Goal: Information Seeking & Learning: Get advice/opinions

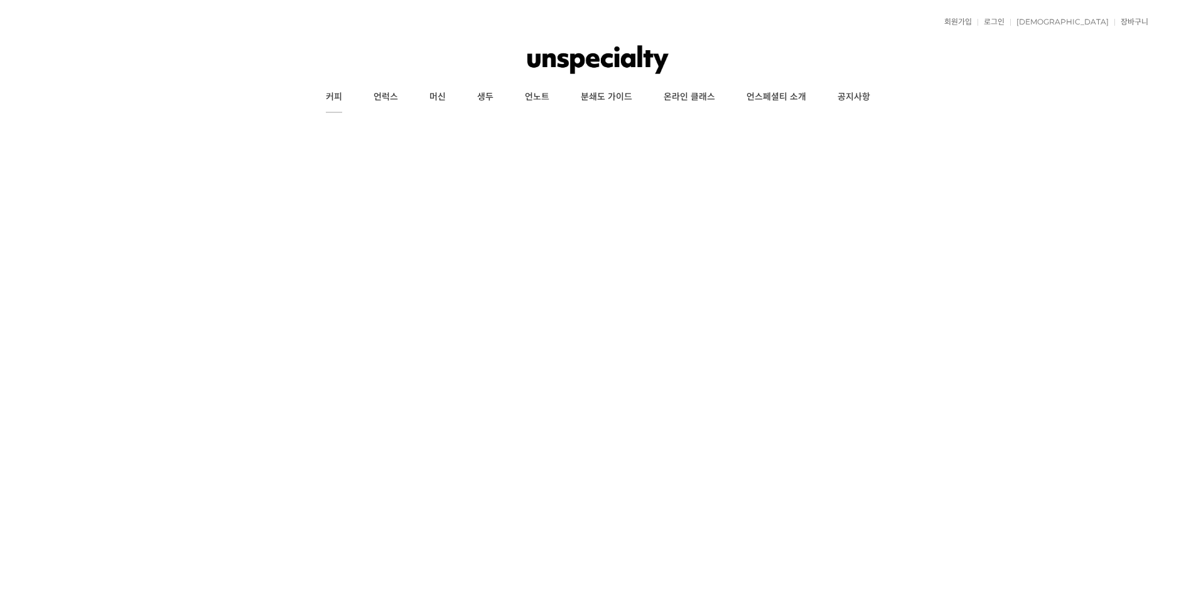
click at [328, 94] on link "커피" at bounding box center [334, 97] width 48 height 31
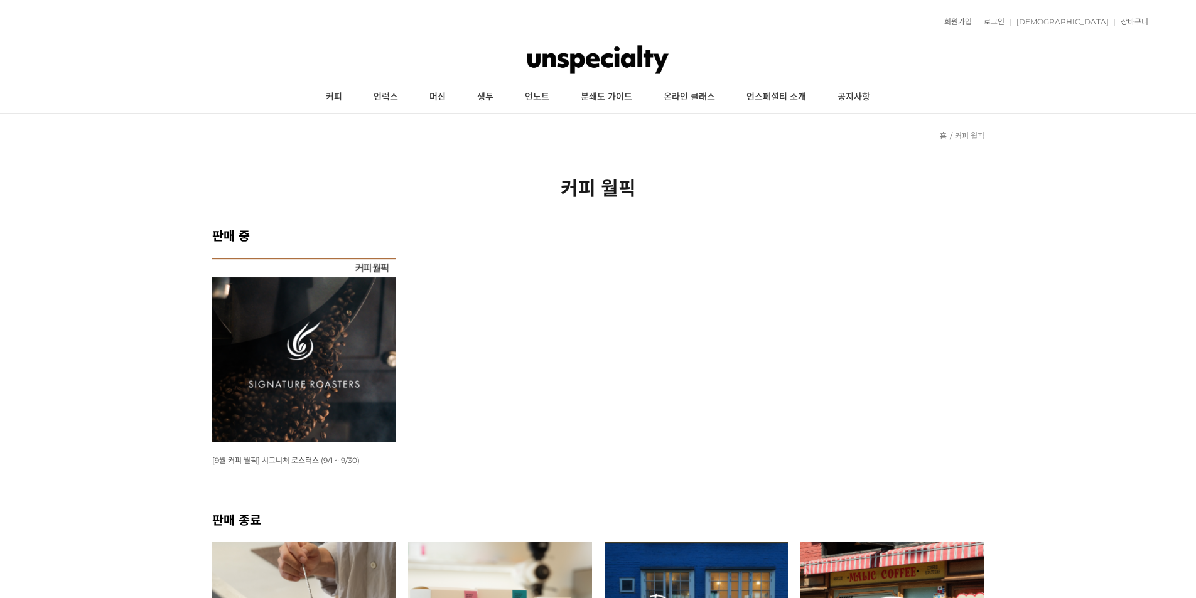
click at [337, 321] on img at bounding box center [304, 350] width 184 height 184
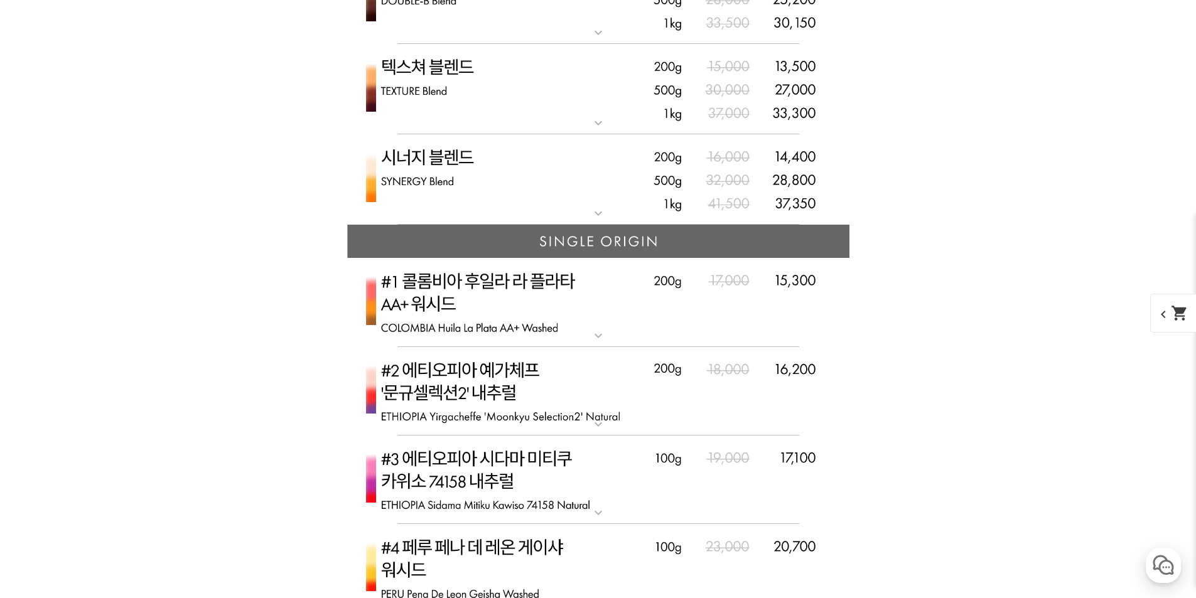
scroll to position [3525, 0]
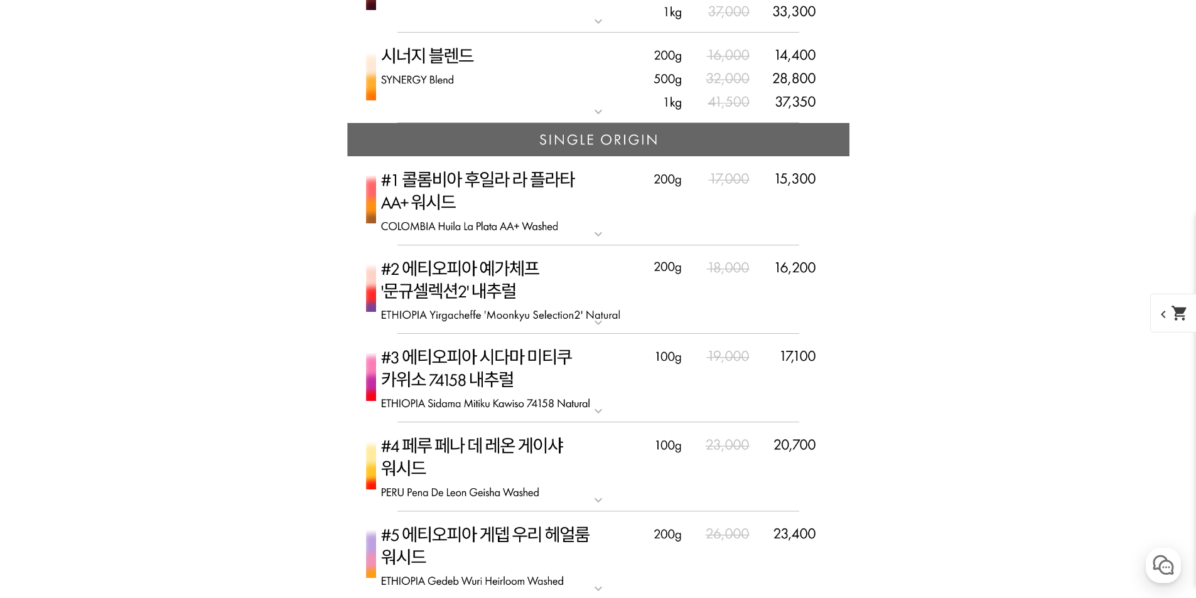
click at [509, 210] on img at bounding box center [598, 200] width 502 height 89
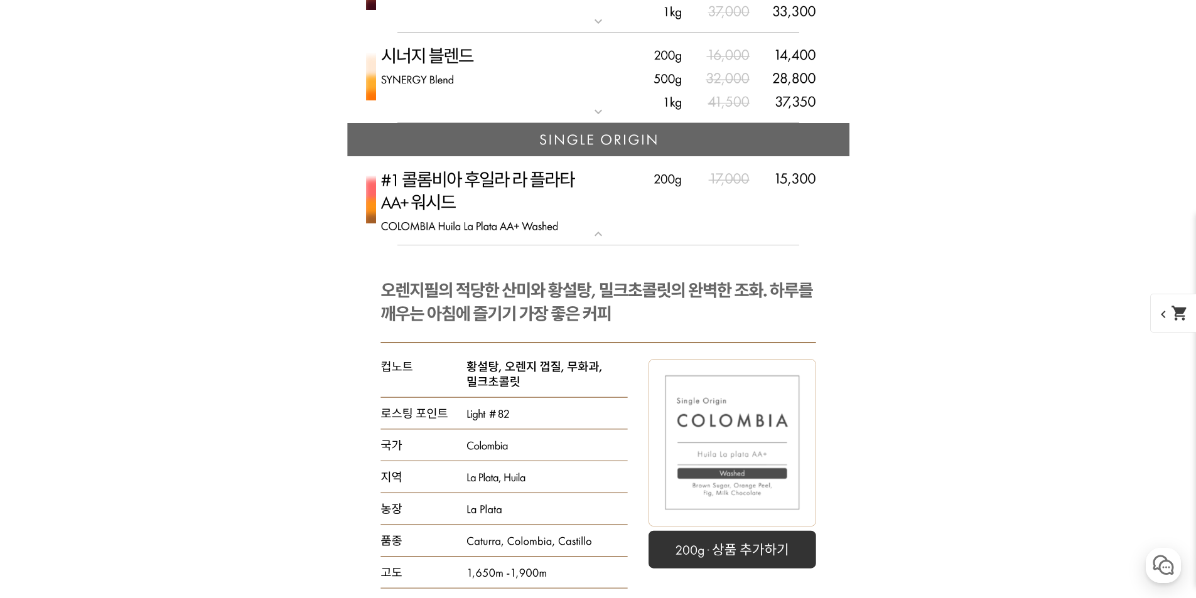
click at [511, 202] on img at bounding box center [598, 200] width 502 height 89
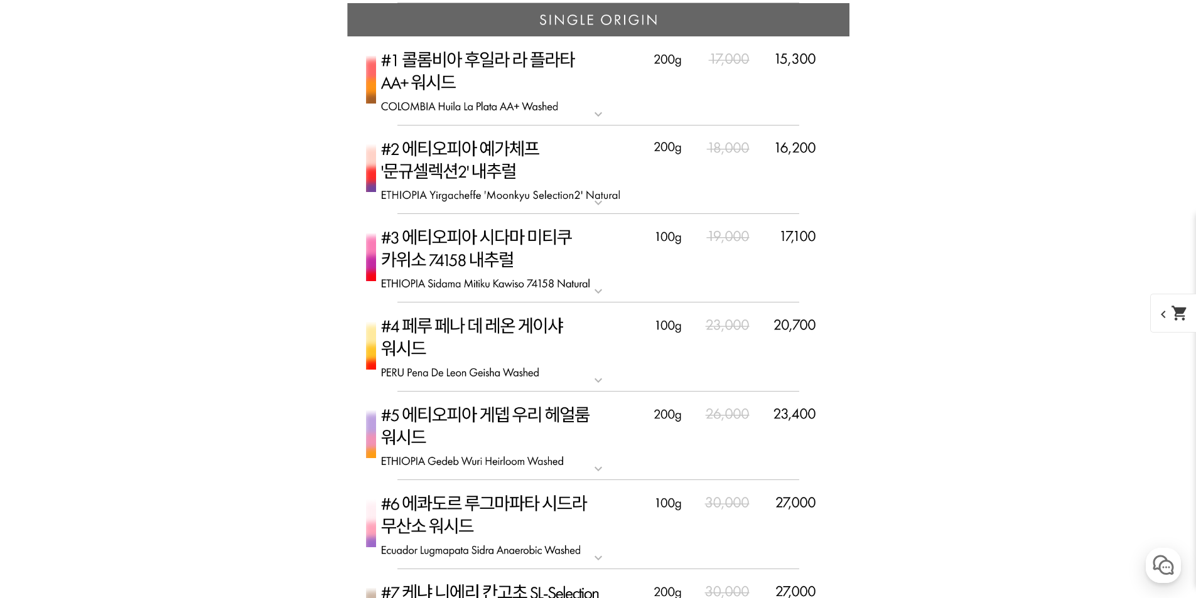
scroll to position [3650, 0]
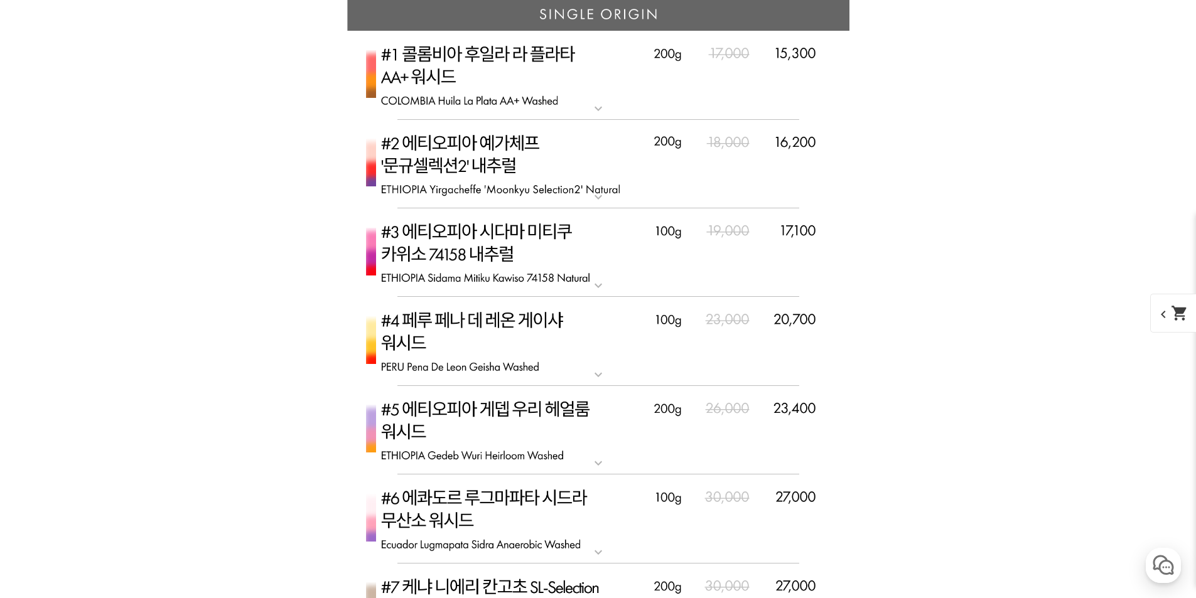
click at [499, 170] on img at bounding box center [598, 164] width 502 height 89
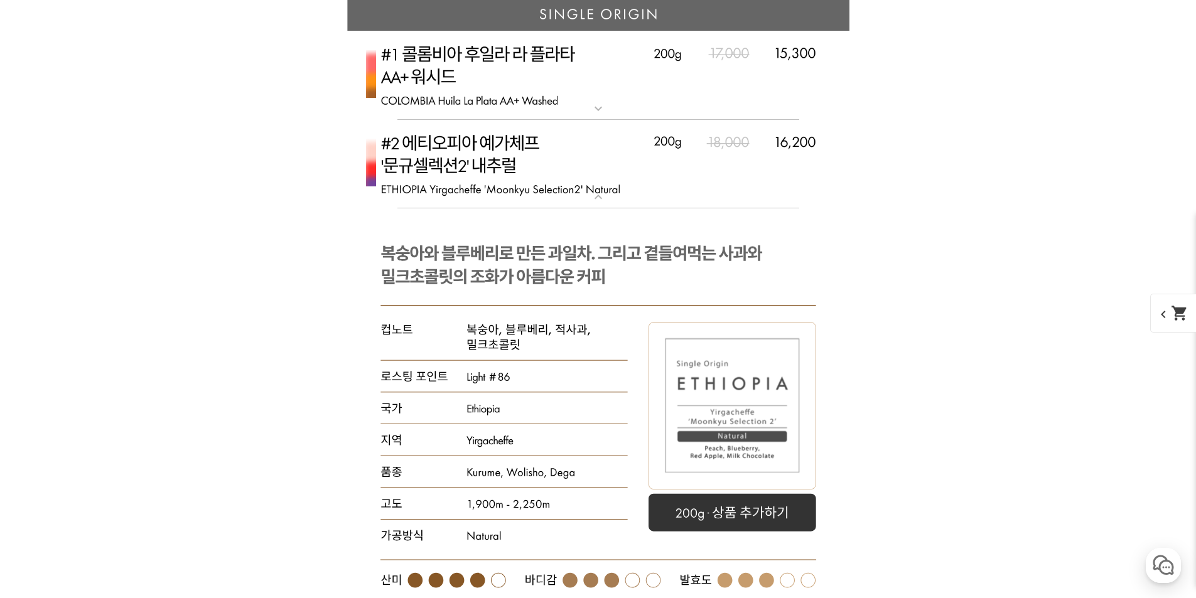
drag, startPoint x: 482, startPoint y: 178, endPoint x: 854, endPoint y: 217, distance: 374.4
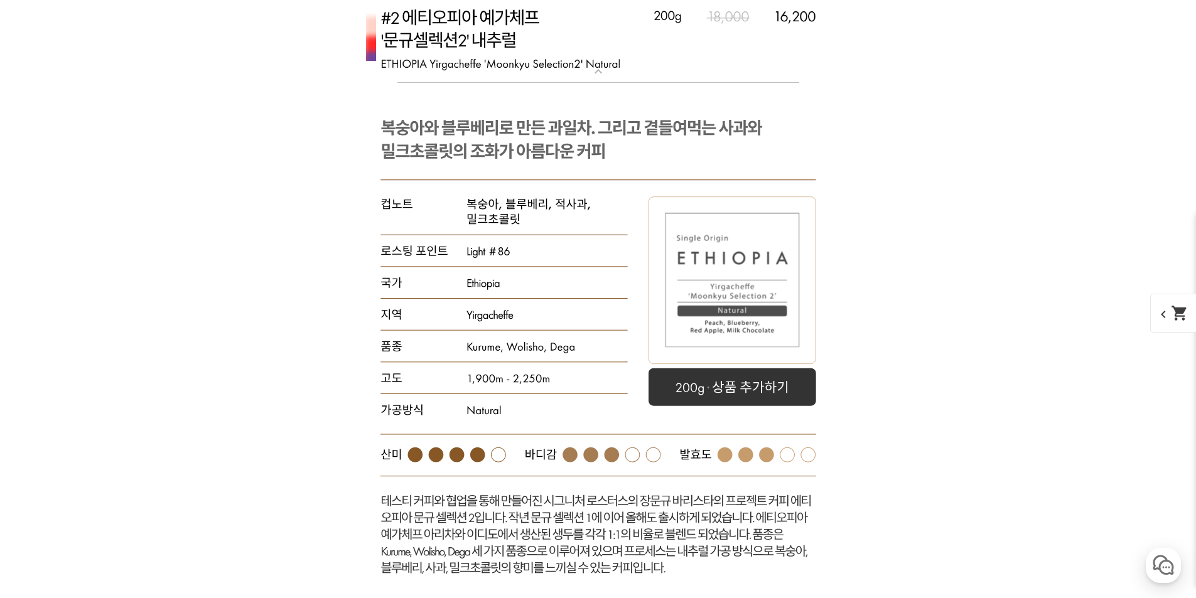
click at [507, 76] on img at bounding box center [598, 38] width 502 height 89
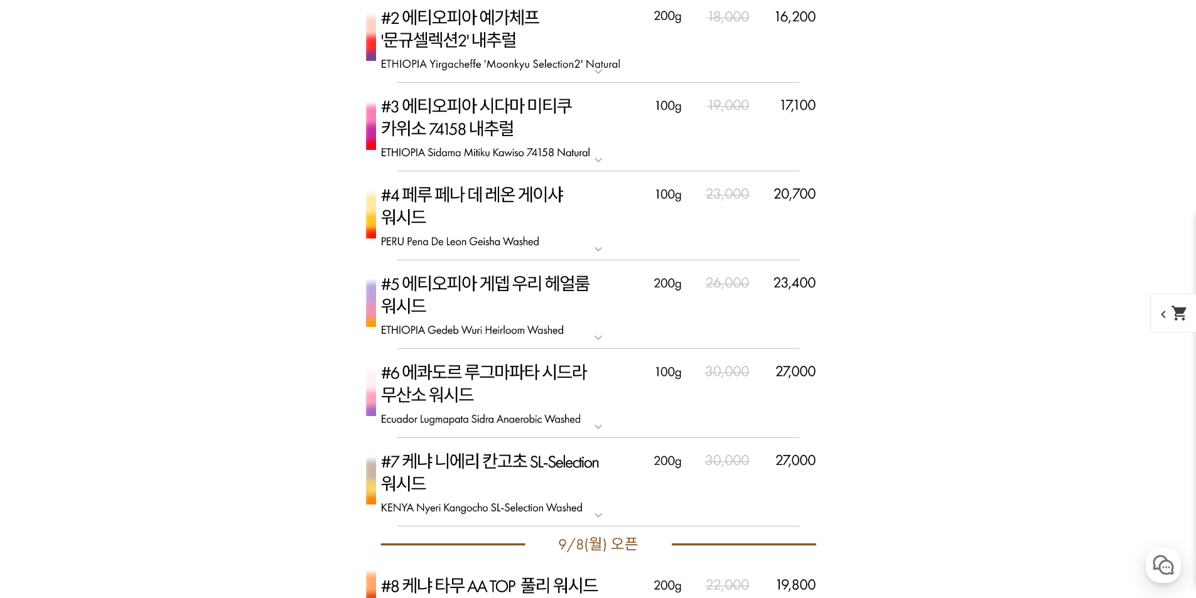
click at [495, 129] on img at bounding box center [598, 127] width 502 height 89
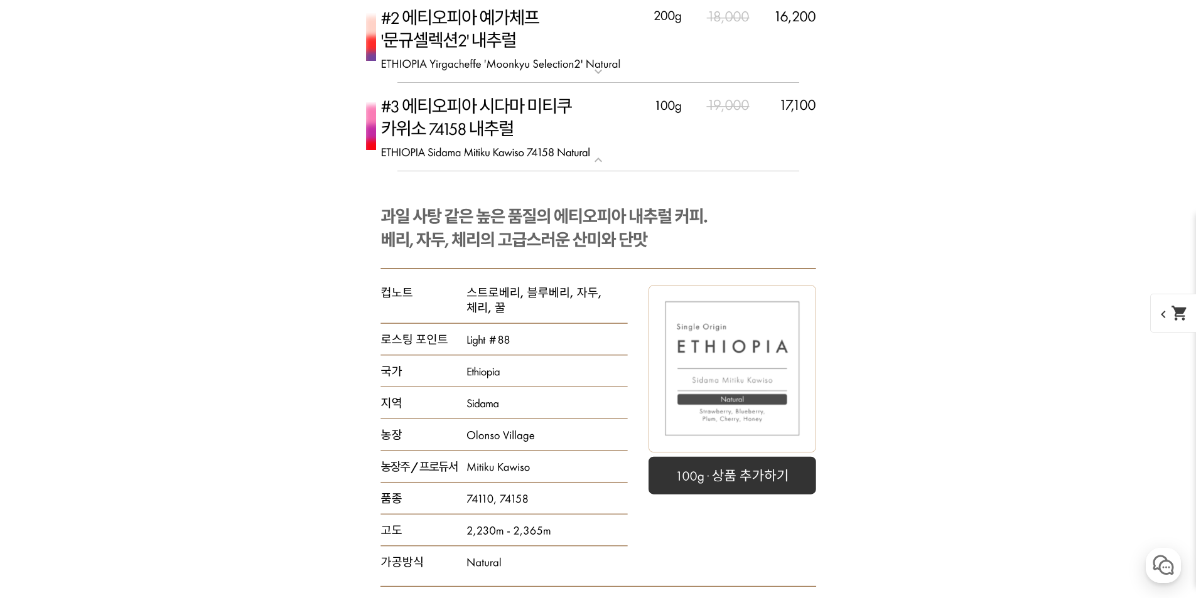
click at [538, 156] on img at bounding box center [598, 127] width 502 height 89
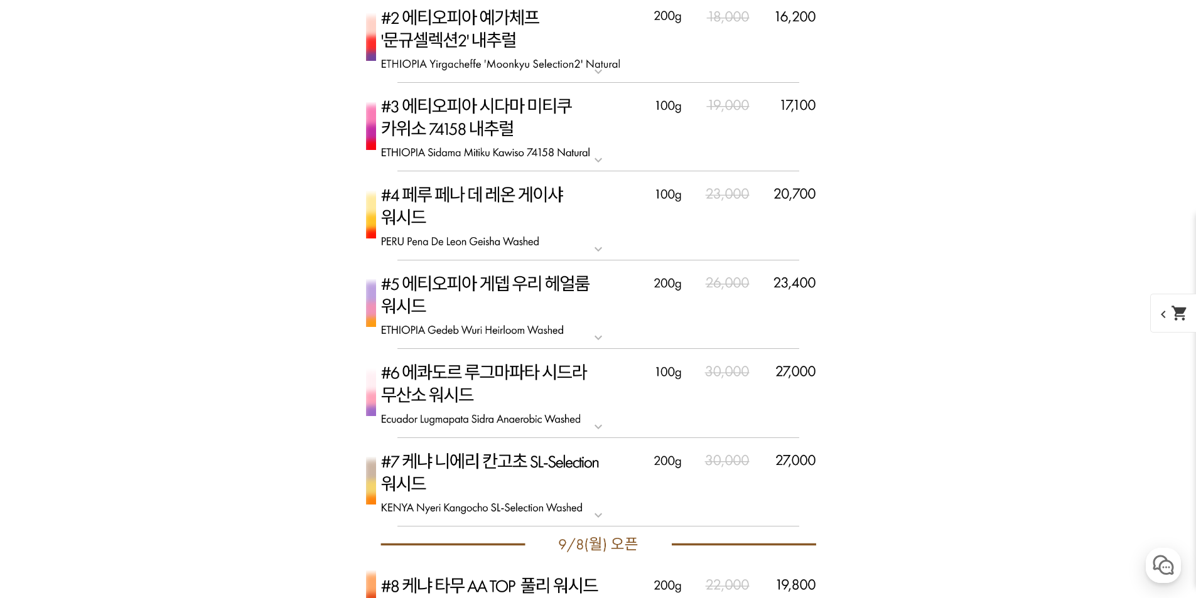
scroll to position [3650, 0]
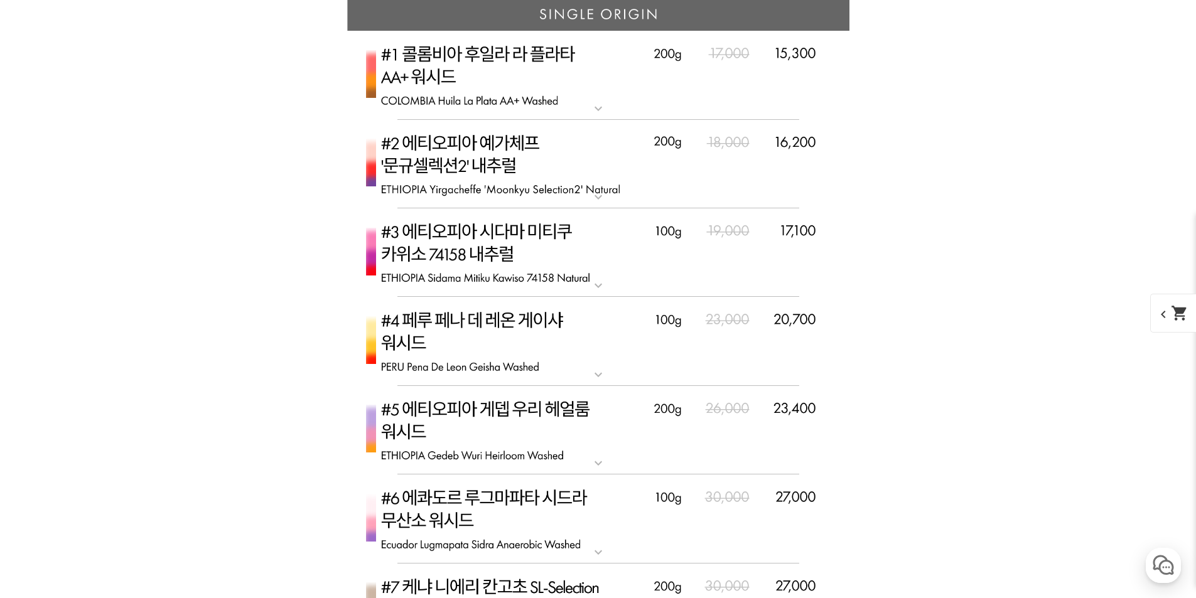
click at [511, 175] on img at bounding box center [598, 164] width 502 height 89
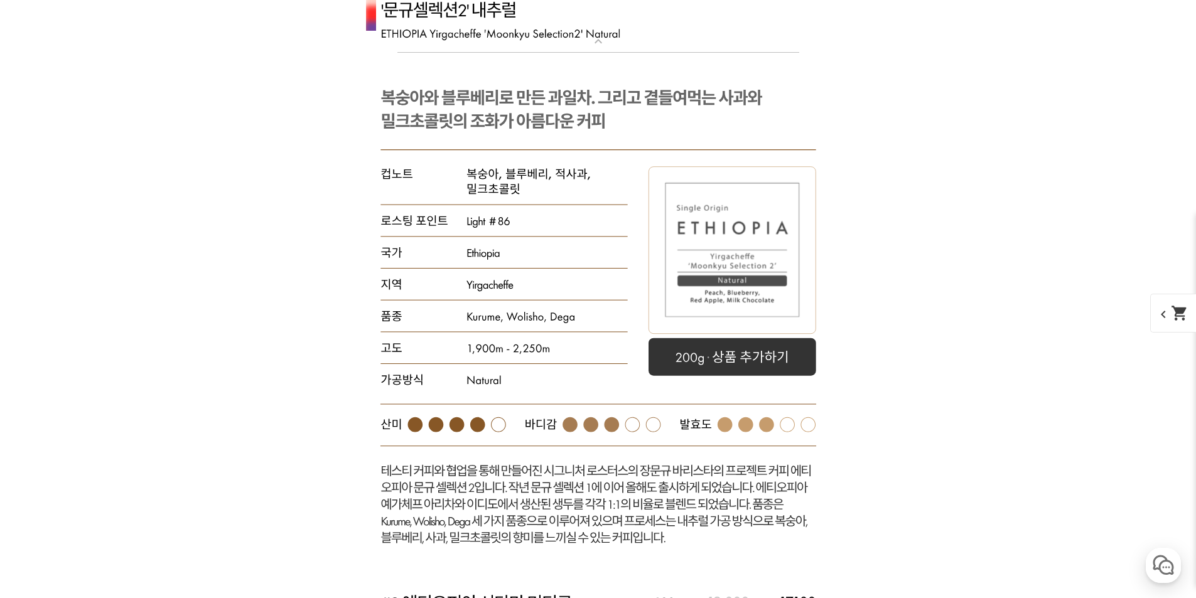
scroll to position [3901, 0]
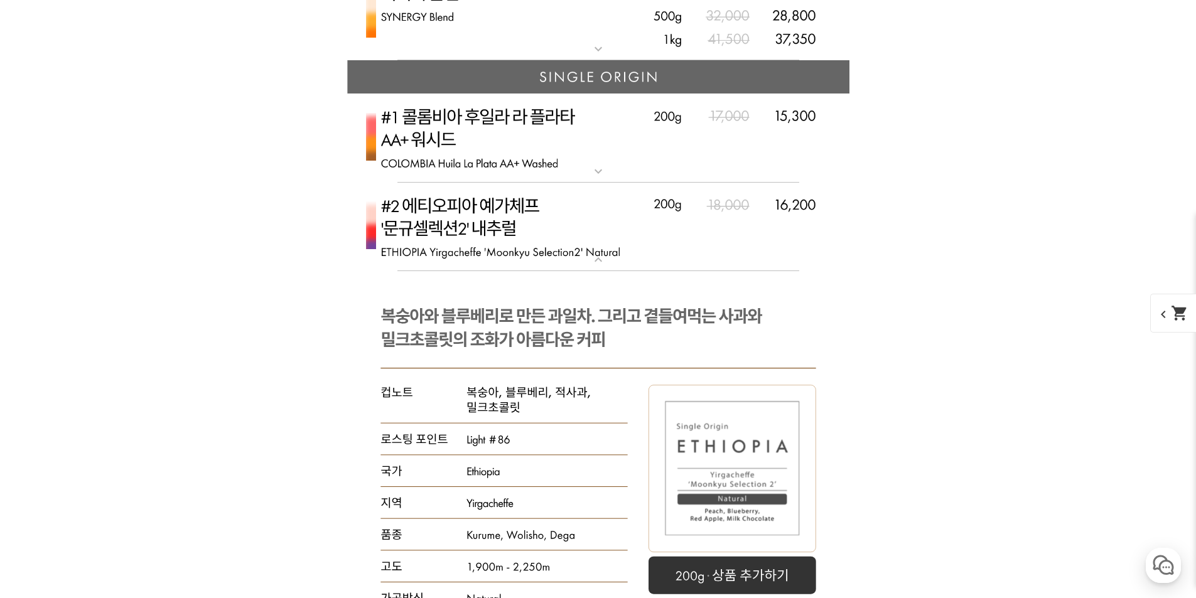
click at [497, 222] on img at bounding box center [598, 227] width 502 height 89
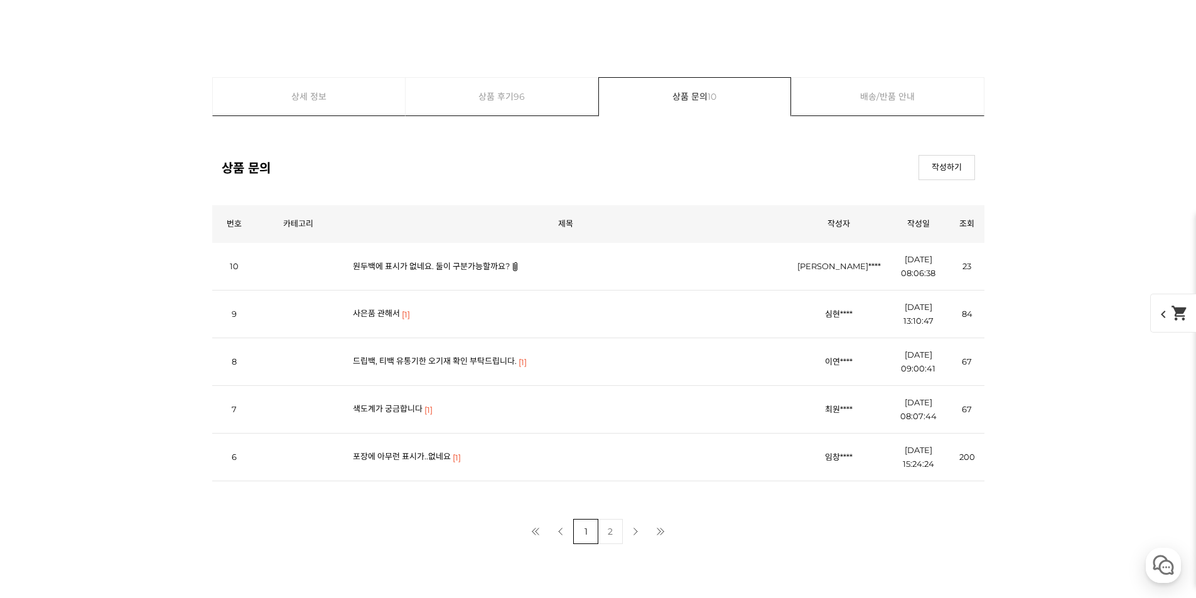
scroll to position [15029, 0]
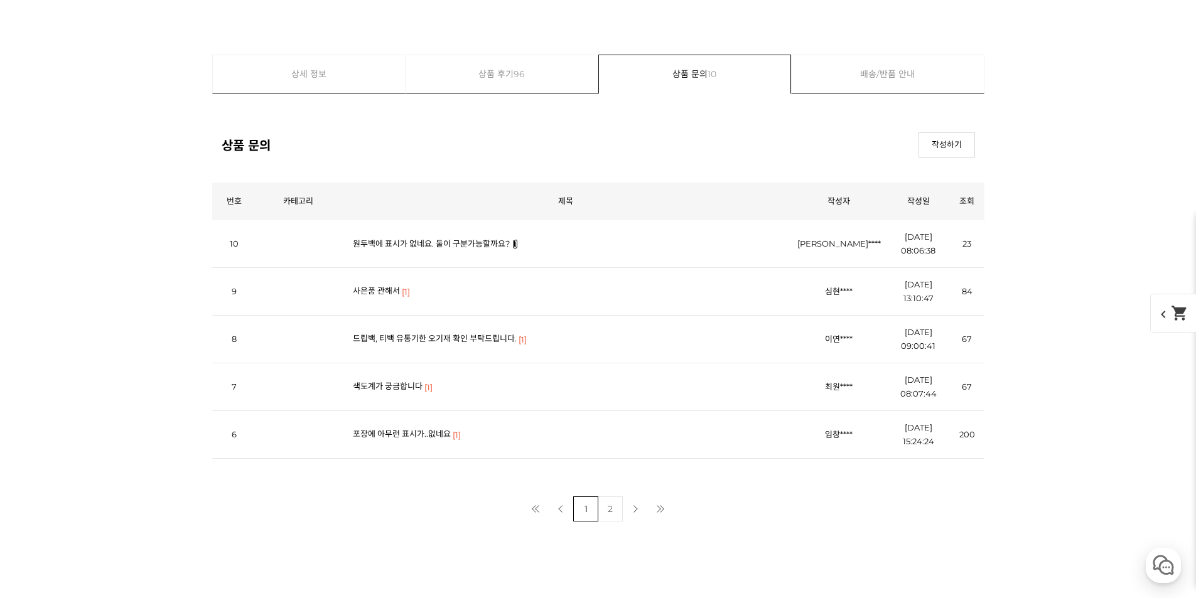
click at [396, 290] on link "사은품 관해서" at bounding box center [376, 291] width 47 height 10
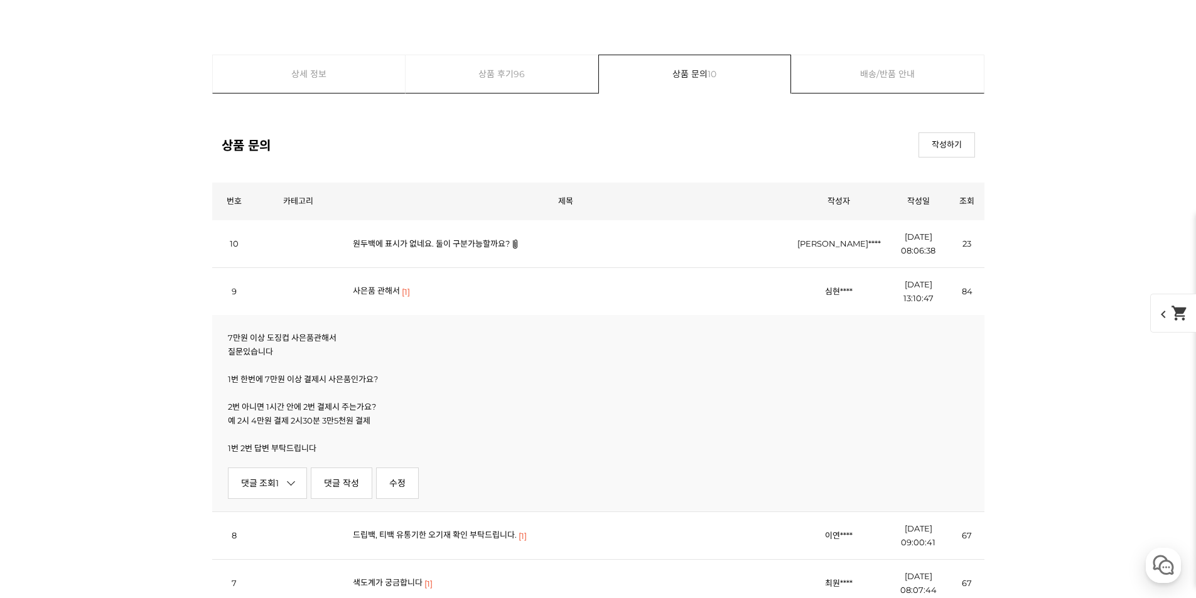
click at [386, 289] on link "사은품 관해서" at bounding box center [376, 291] width 47 height 10
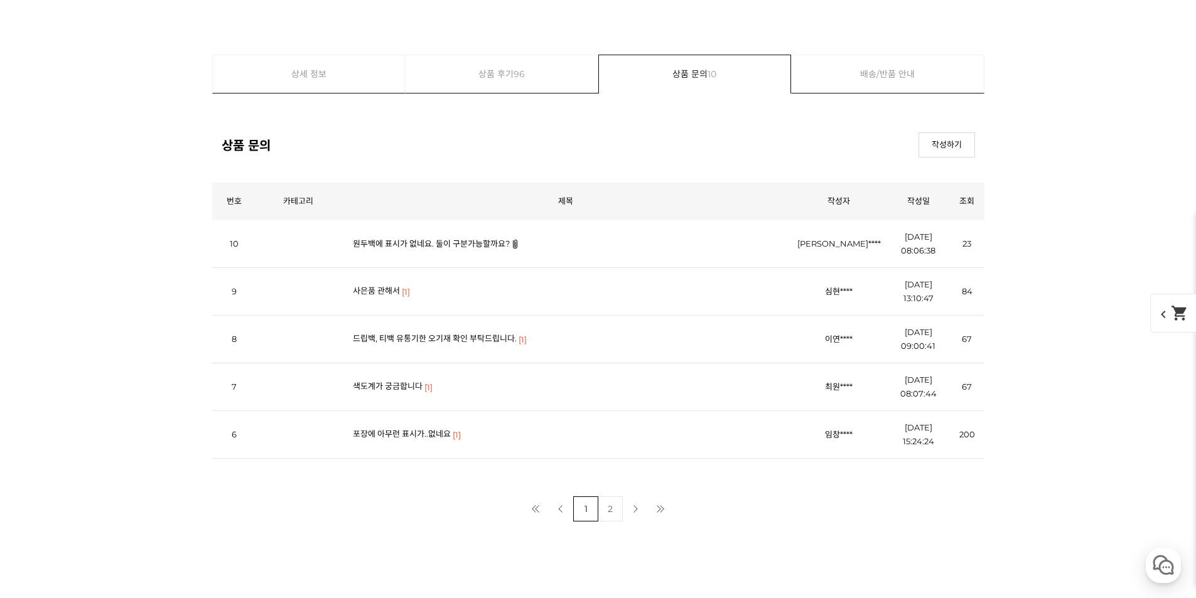
click at [414, 245] on link "원두백에 표시가 없네요. 둘이 구분가능할까요?" at bounding box center [431, 244] width 157 height 10
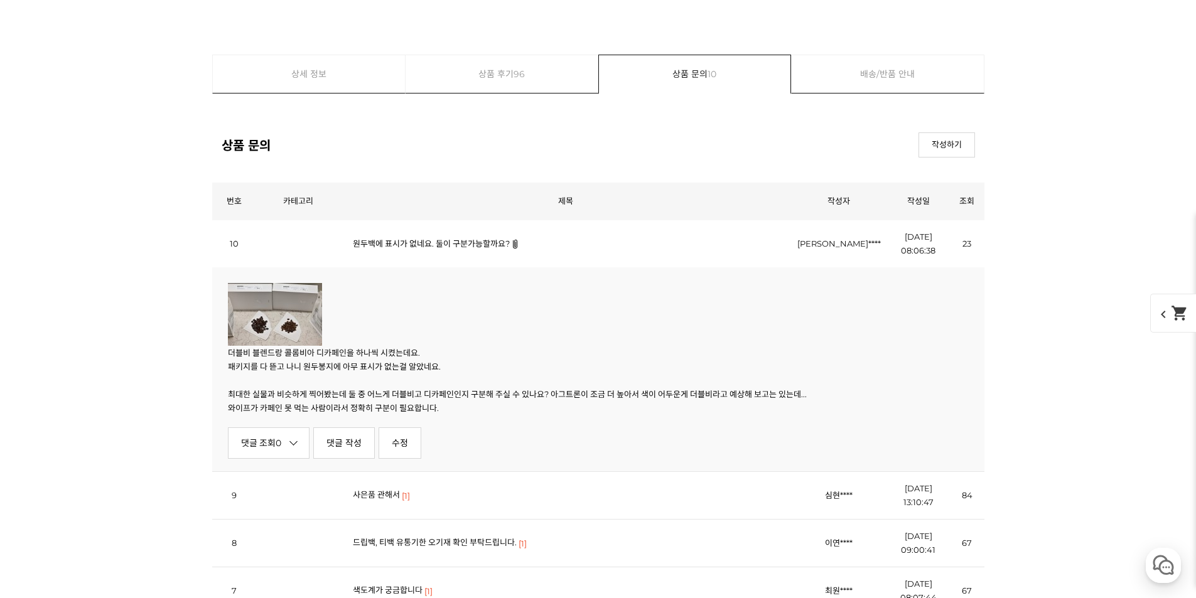
click at [487, 247] on link "원두백에 표시가 없네요. 둘이 구분가능할까요?" at bounding box center [431, 244] width 157 height 10
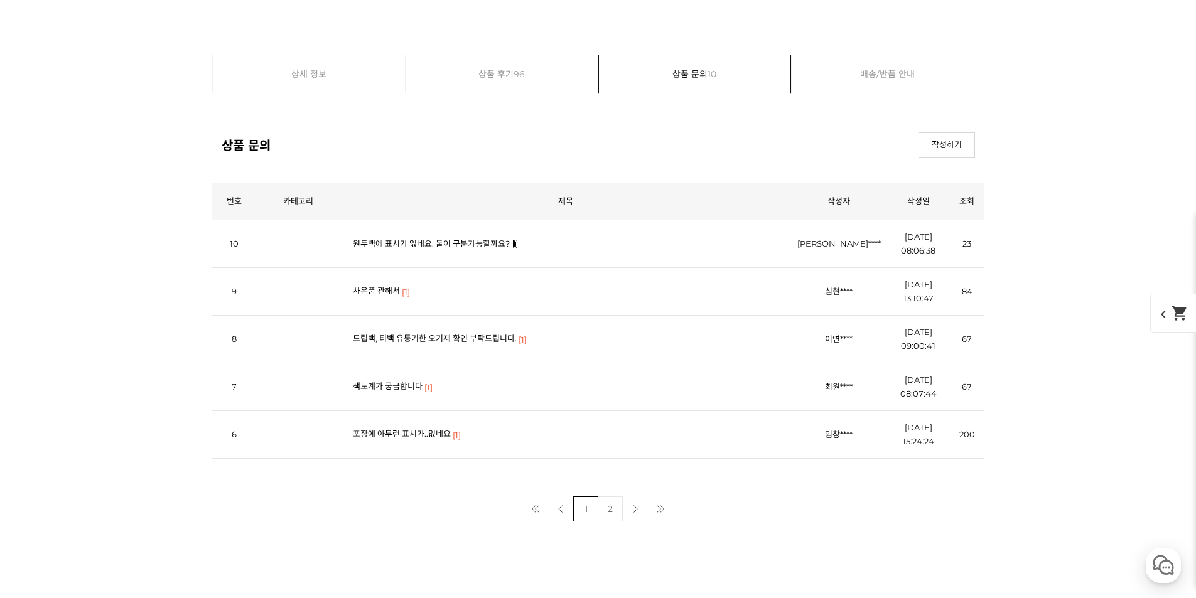
click at [495, 87] on link "상품 후기 96" at bounding box center [502, 74] width 193 height 38
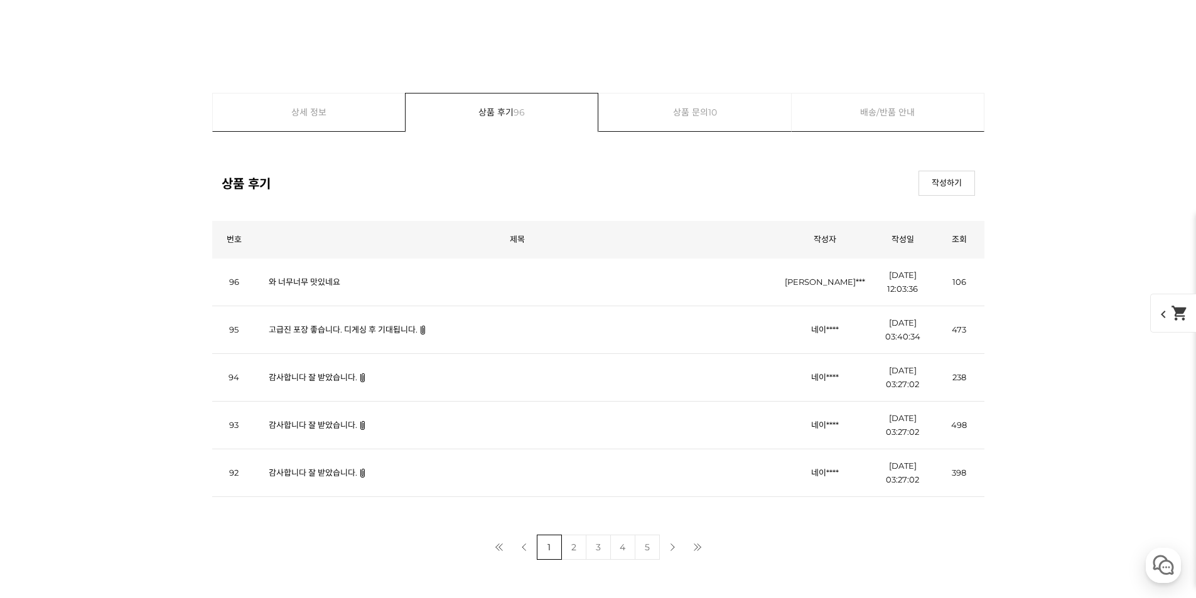
click at [399, 330] on link "고급진 포장 좋습니다. 디게싱 후 기대됩니다." at bounding box center [343, 330] width 149 height 10
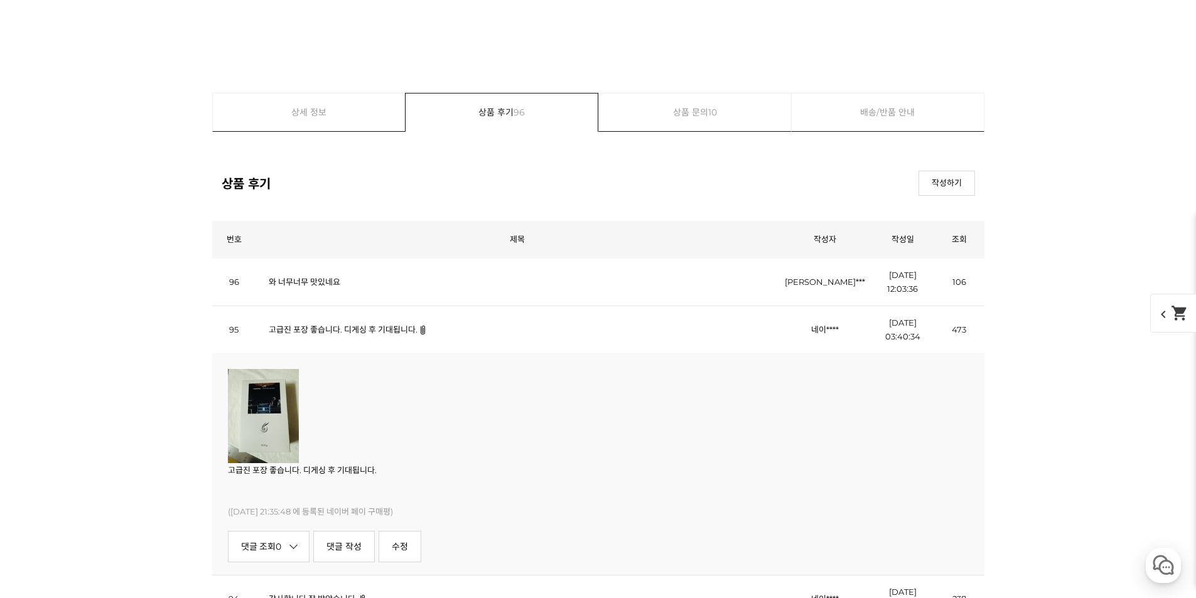
click at [399, 330] on link "고급진 포장 좋습니다. 디게싱 후 기대됩니다." at bounding box center [343, 330] width 149 height 10
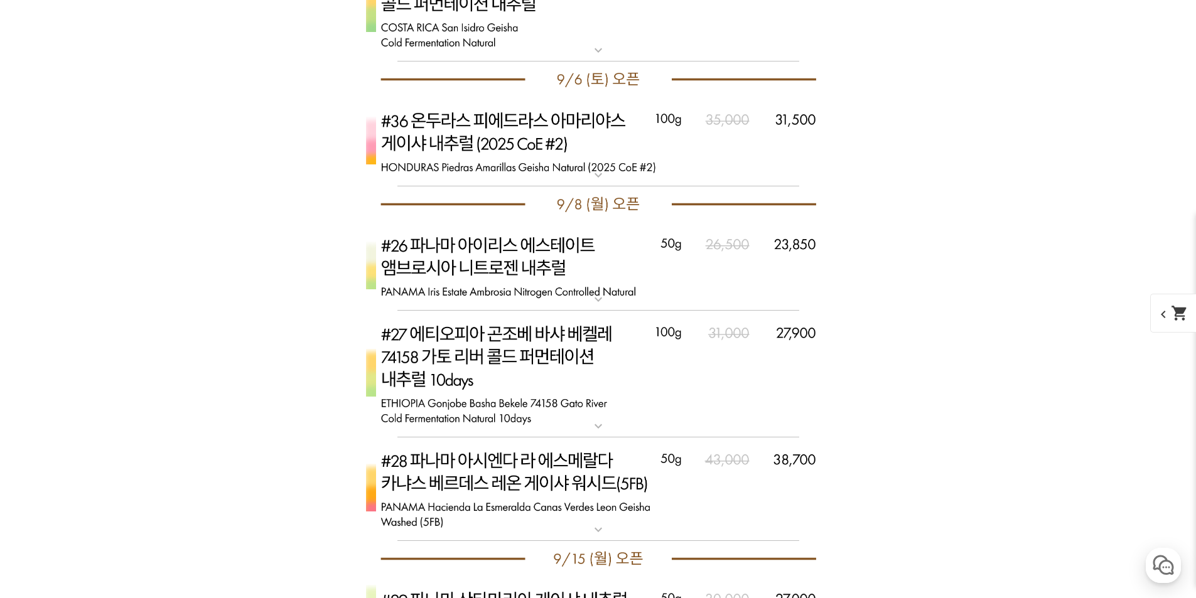
scroll to position [5412, 0]
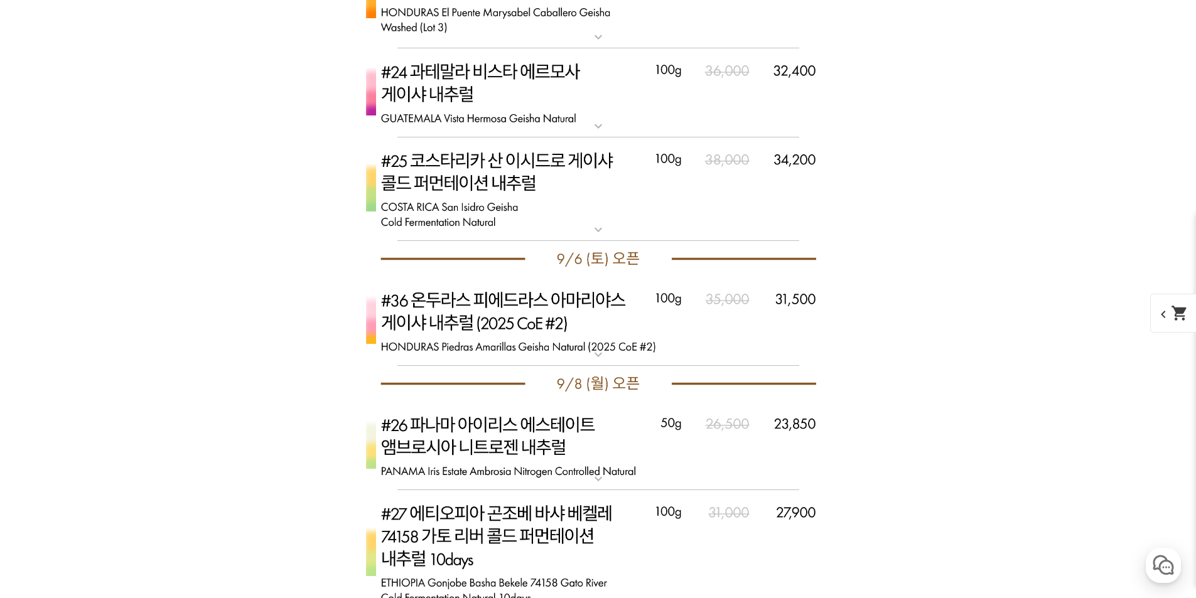
click at [475, 330] on img at bounding box center [598, 321] width 502 height 89
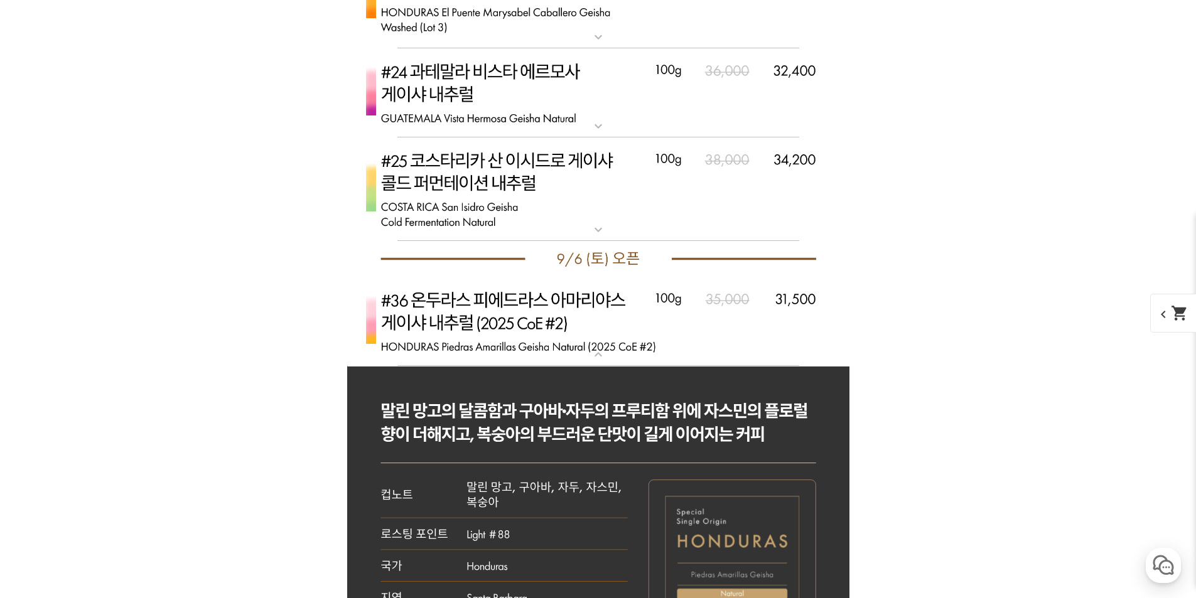
click at [553, 329] on img at bounding box center [598, 321] width 502 height 89
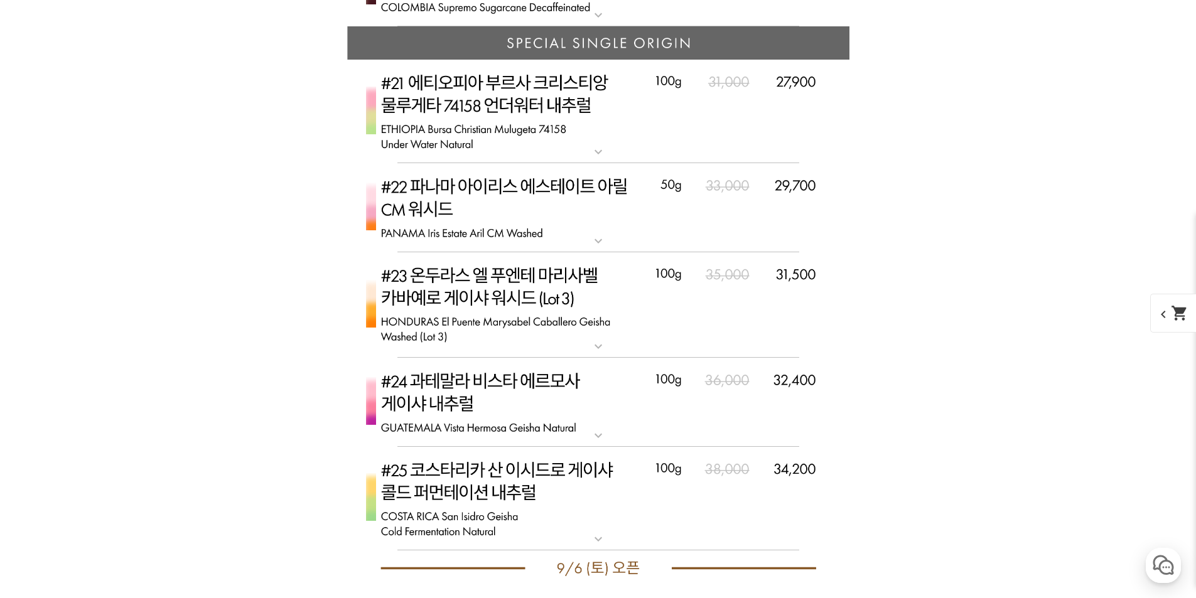
scroll to position [5160, 0]
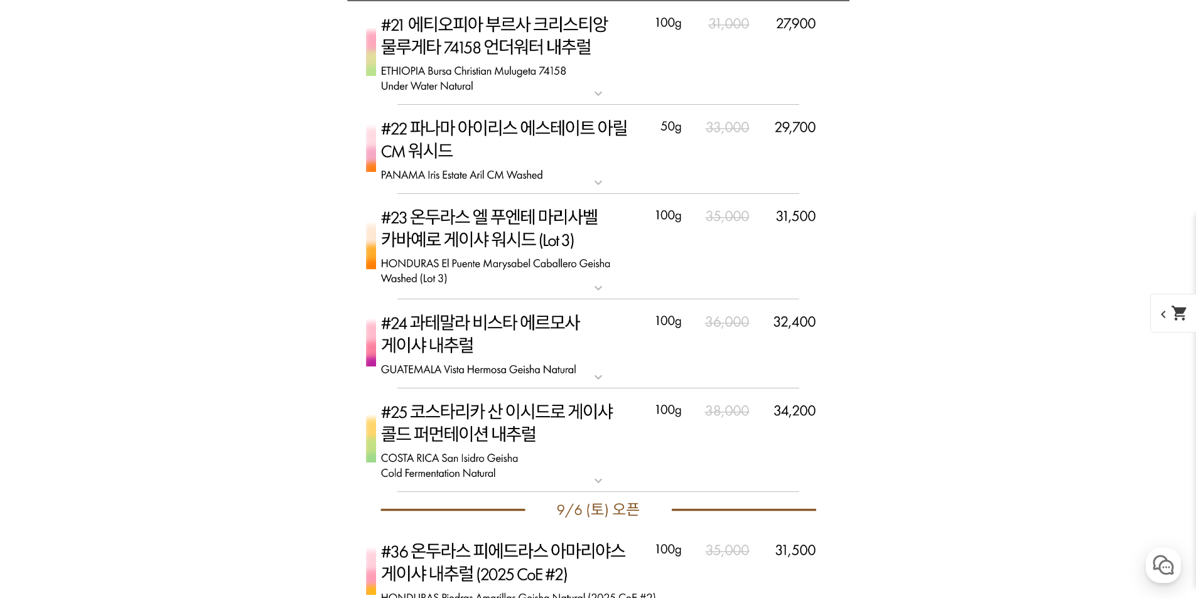
click at [485, 426] on img at bounding box center [598, 441] width 502 height 104
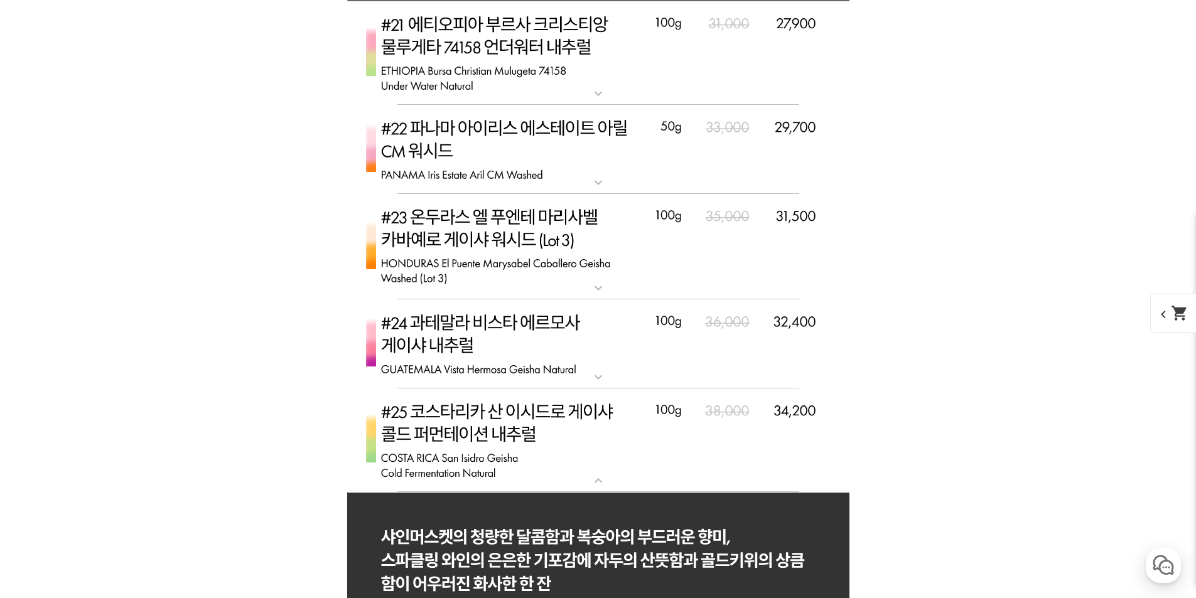
click at [511, 421] on img at bounding box center [598, 441] width 502 height 104
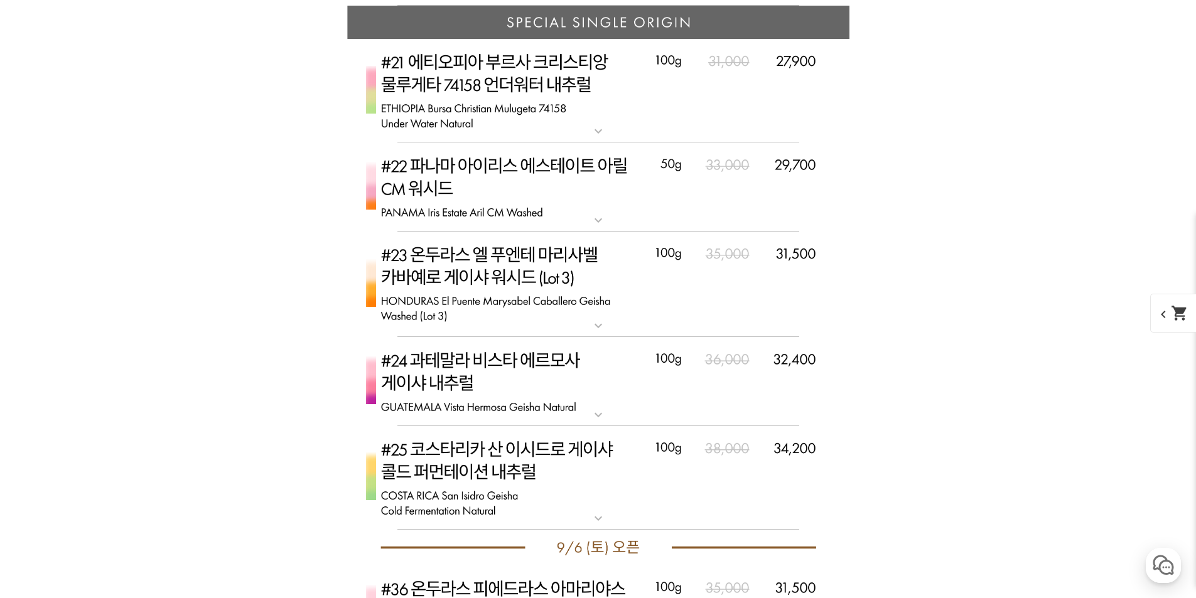
scroll to position [5098, 0]
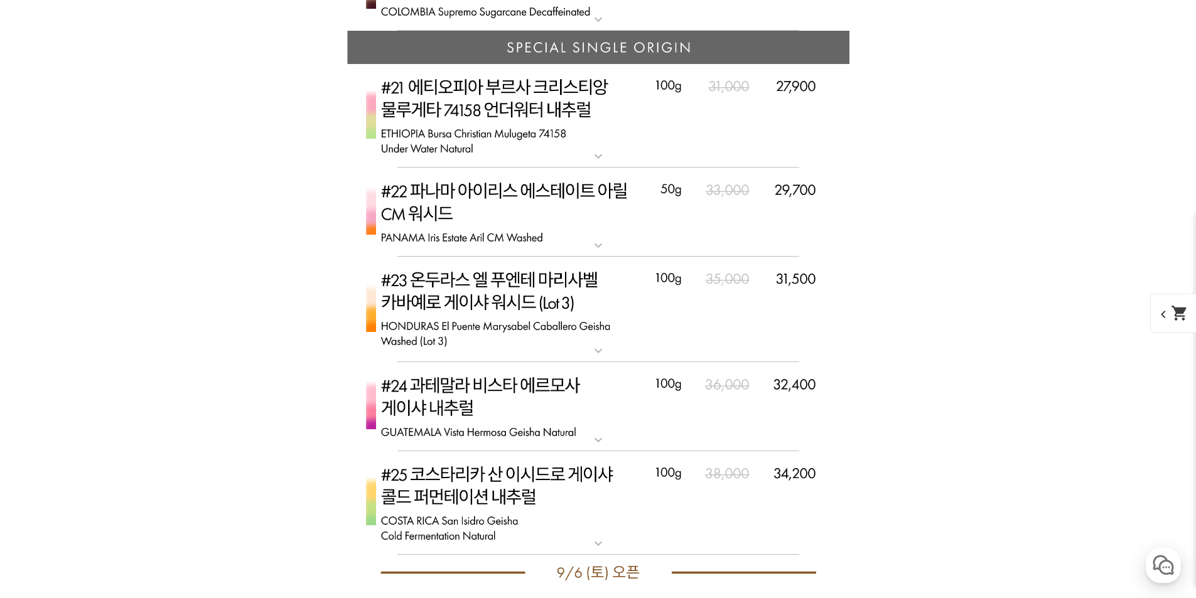
click at [465, 193] on img at bounding box center [598, 212] width 502 height 89
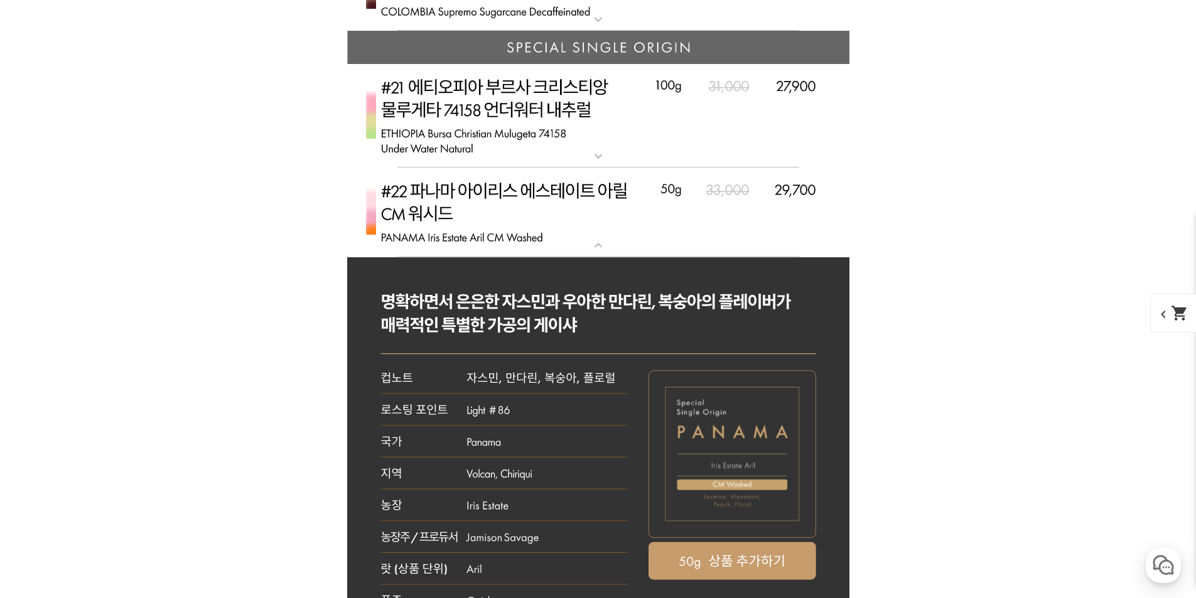
click at [471, 200] on img at bounding box center [598, 212] width 502 height 89
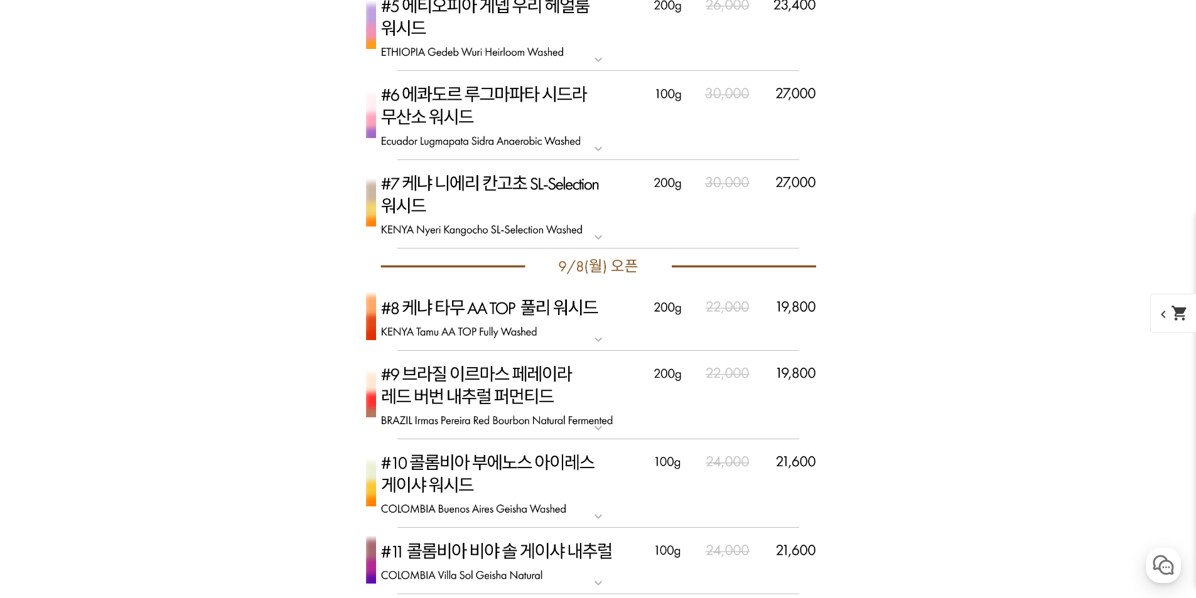
scroll to position [4030, 0]
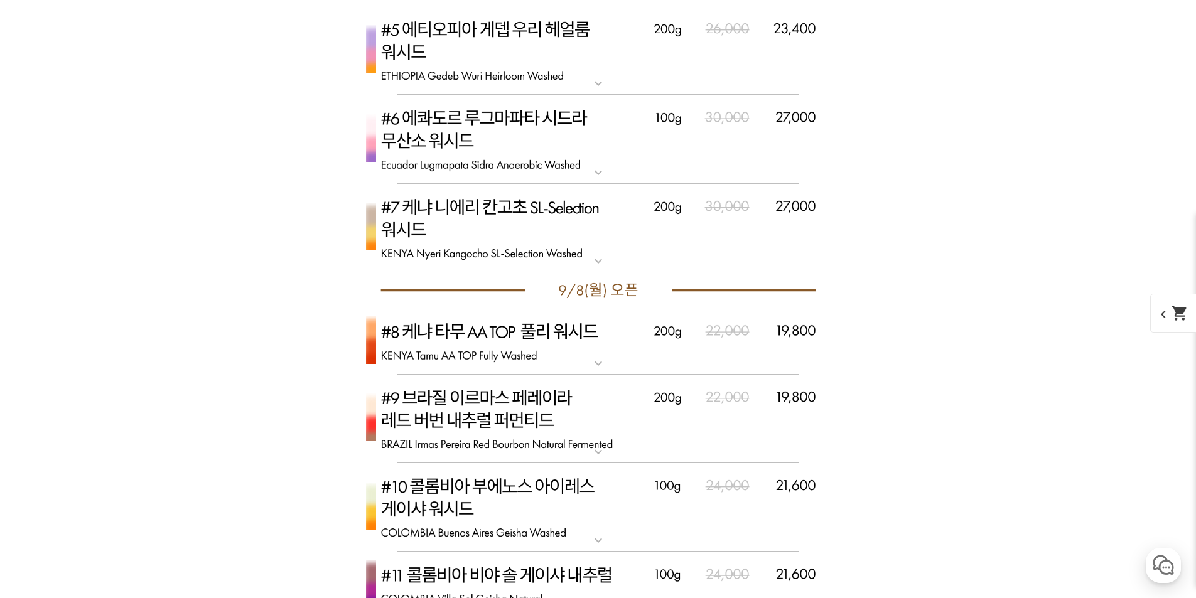
click at [504, 318] on p "[9.8 오픈] #8 케냐 타무 AA TOP 풀리 워시드" at bounding box center [598, 313] width 502 height 10
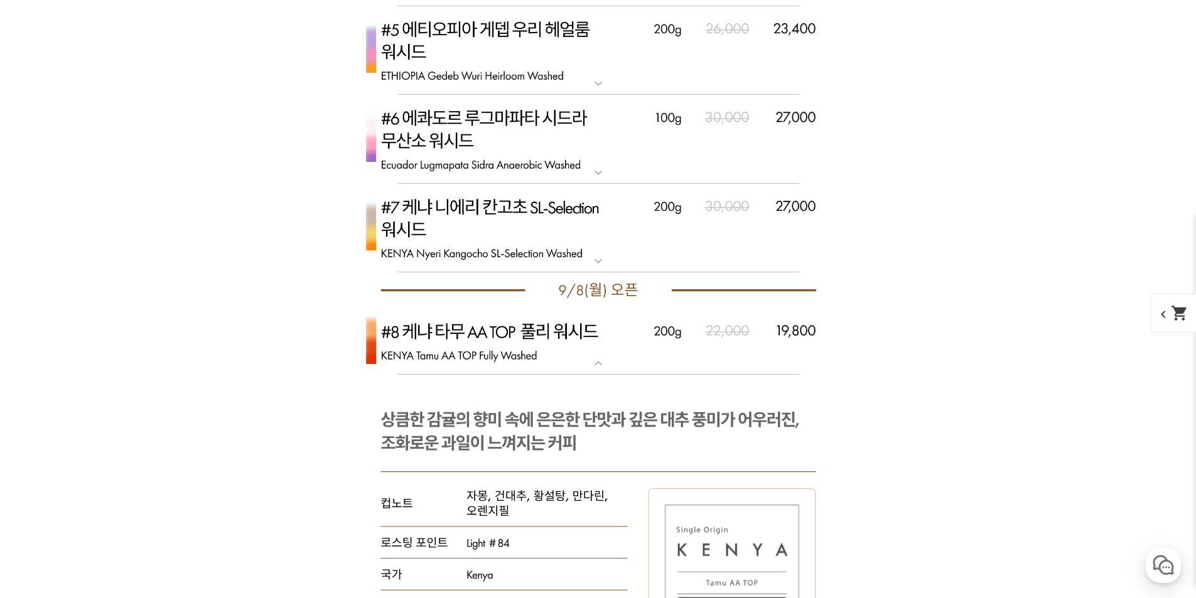
click at [509, 340] on img at bounding box center [598, 341] width 502 height 67
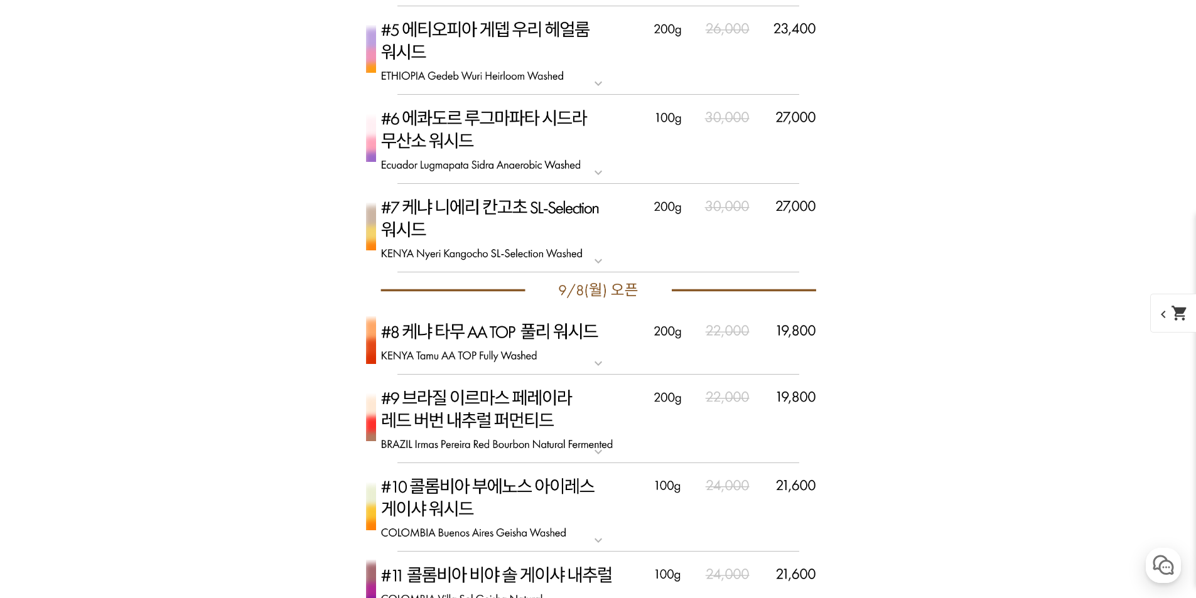
scroll to position [4281, 0]
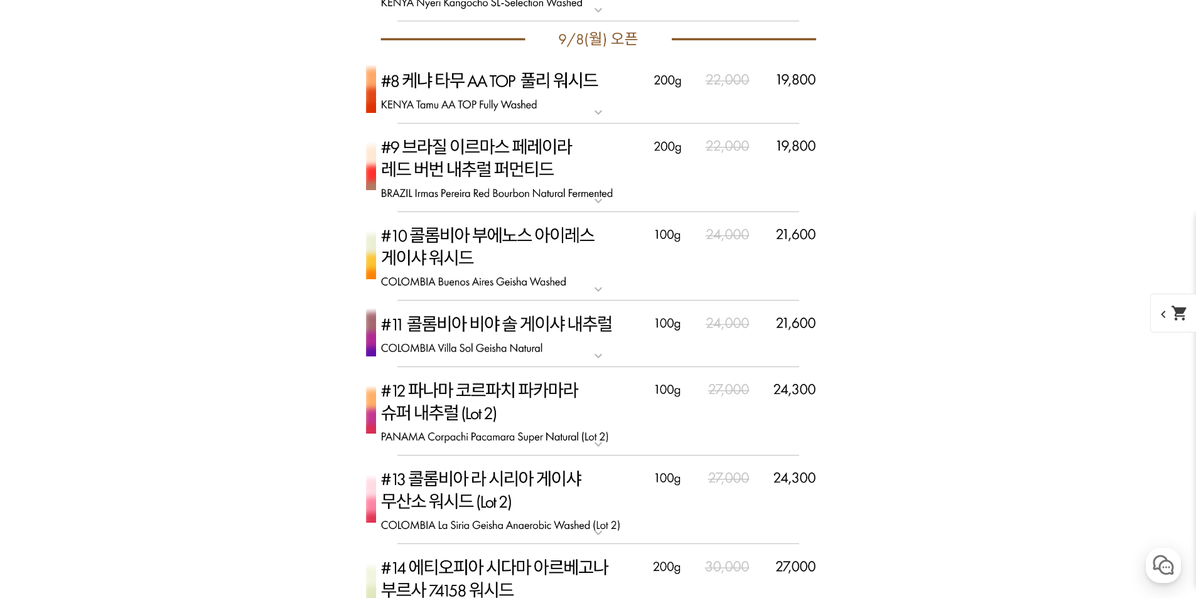
click at [485, 156] on img at bounding box center [598, 168] width 502 height 89
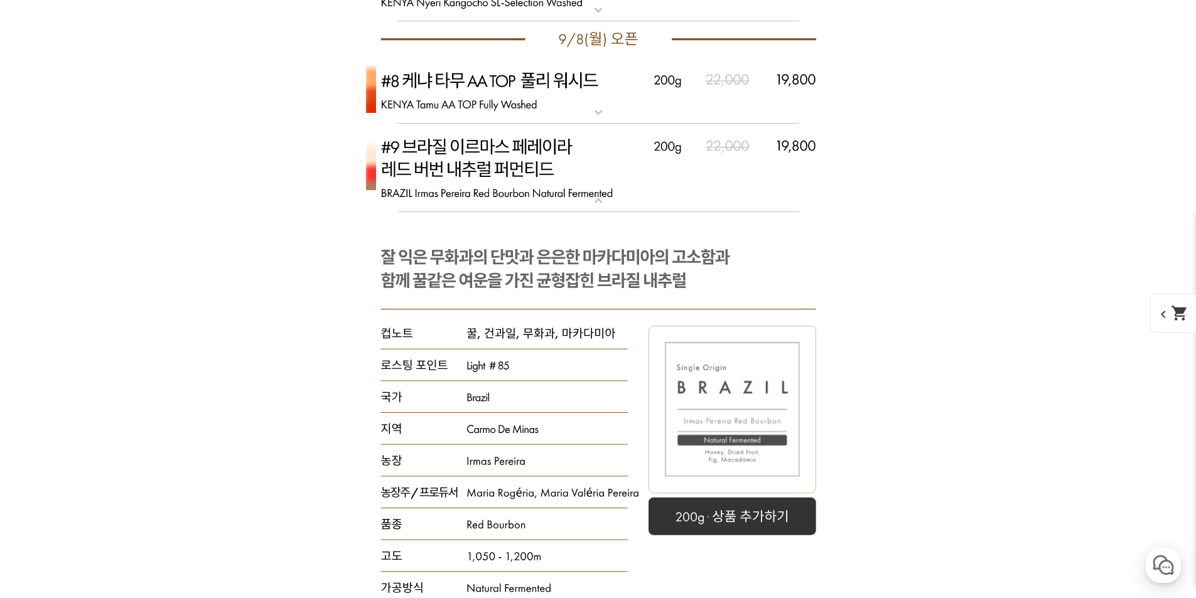
click at [477, 190] on img at bounding box center [598, 168] width 502 height 89
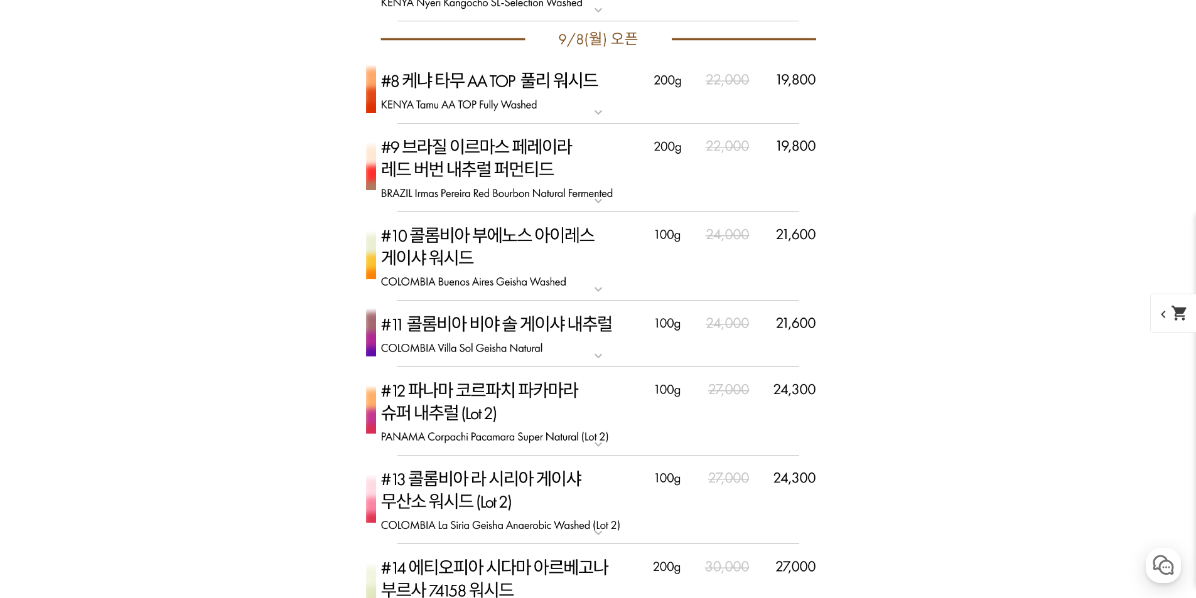
click at [489, 82] on img at bounding box center [598, 90] width 502 height 67
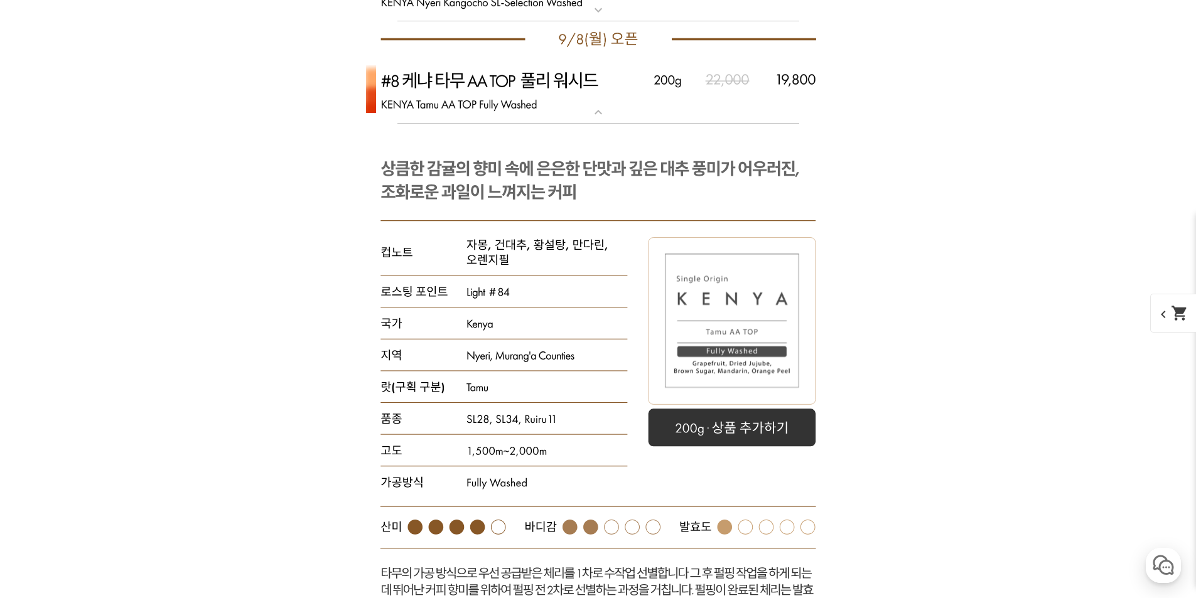
click at [499, 90] on img at bounding box center [598, 90] width 502 height 67
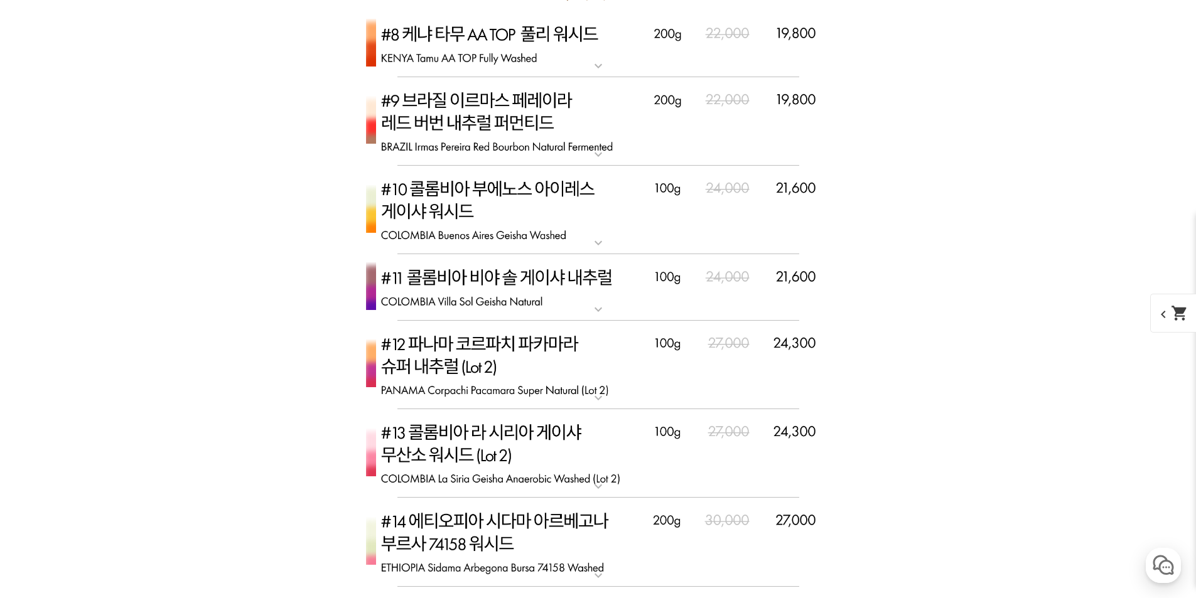
scroll to position [4344, 0]
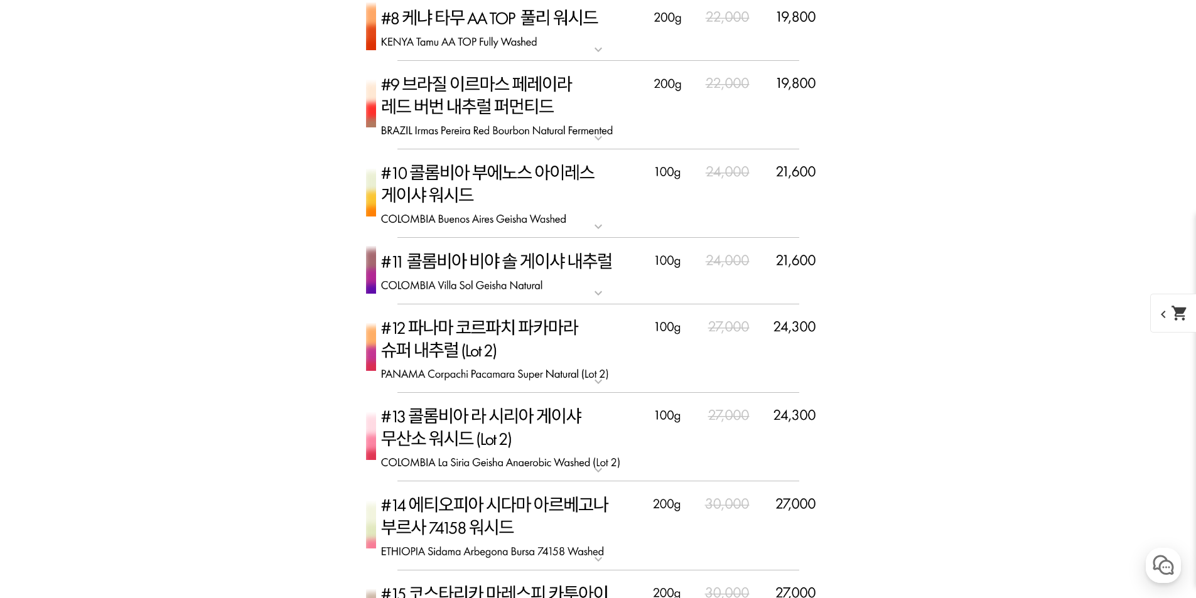
click at [527, 200] on img at bounding box center [598, 193] width 502 height 89
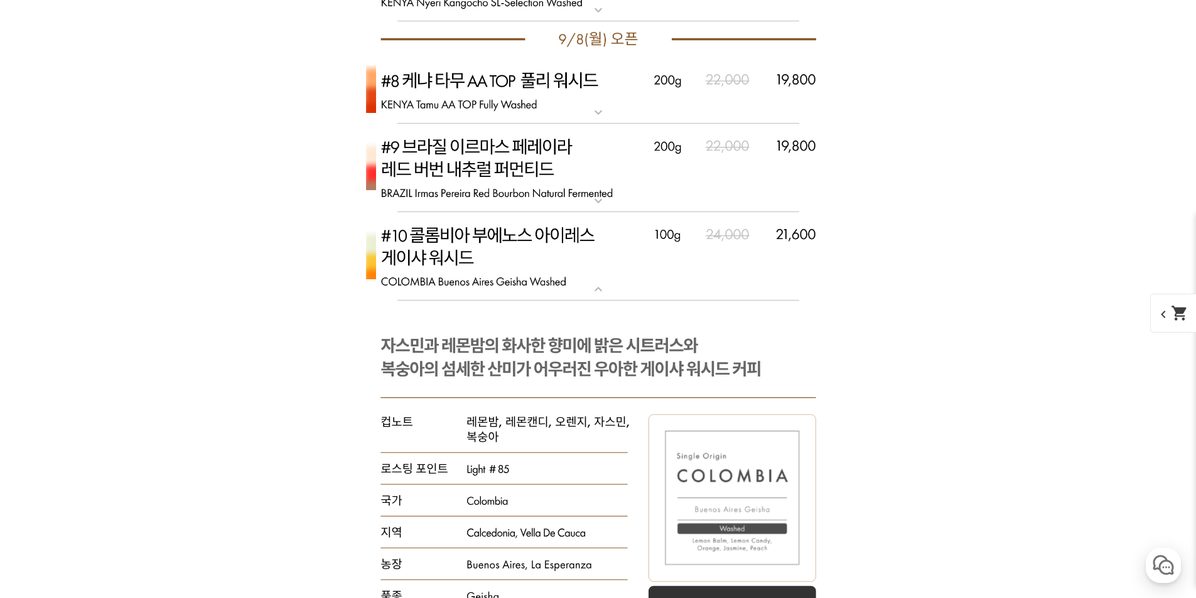
click at [486, 231] on img at bounding box center [598, 256] width 502 height 89
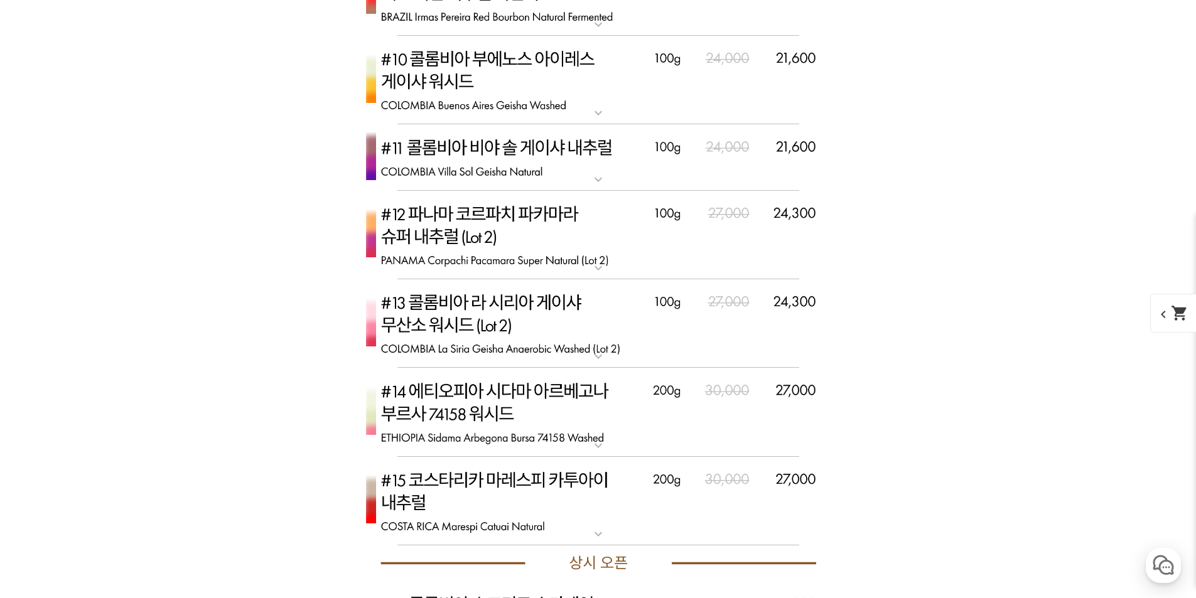
scroll to position [4533, 0]
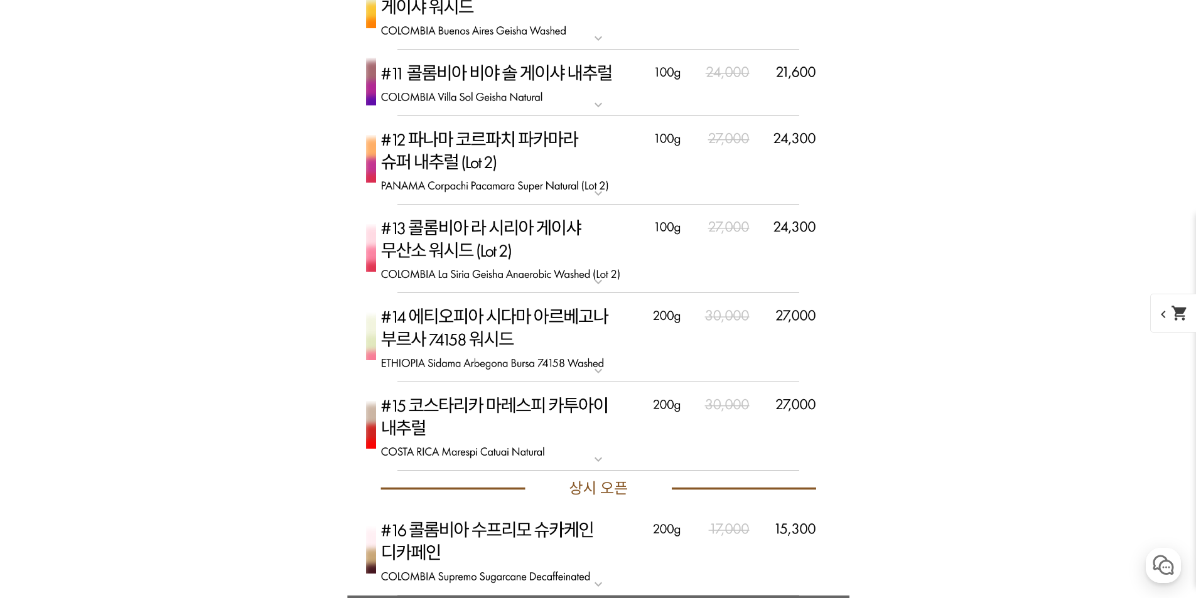
click at [560, 428] on img at bounding box center [598, 426] width 502 height 89
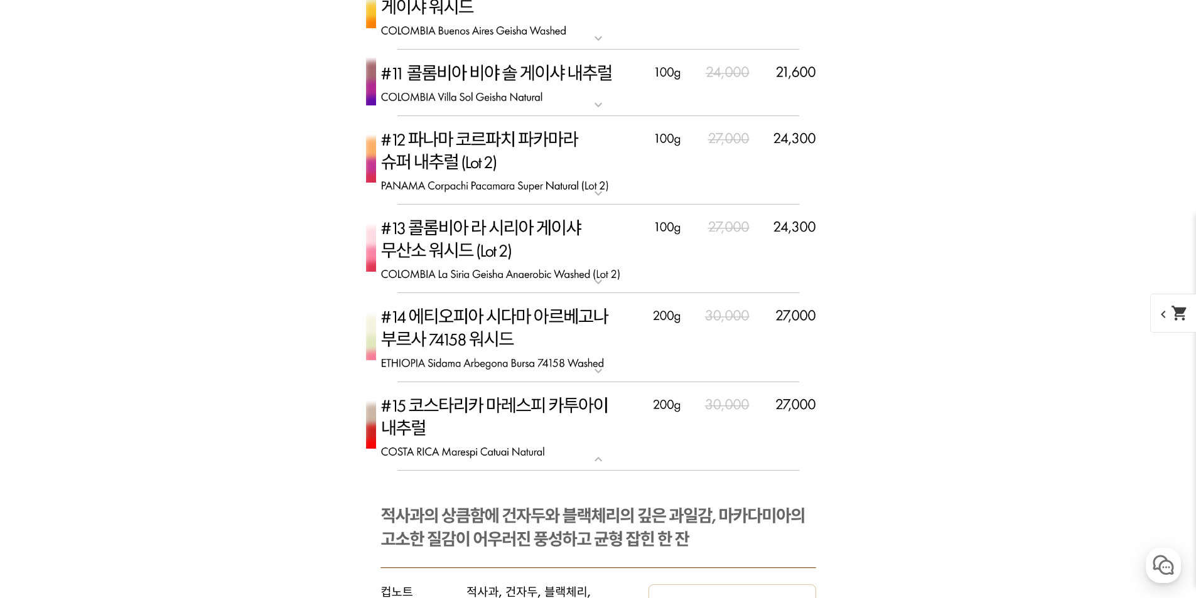
click at [565, 414] on img at bounding box center [598, 426] width 502 height 89
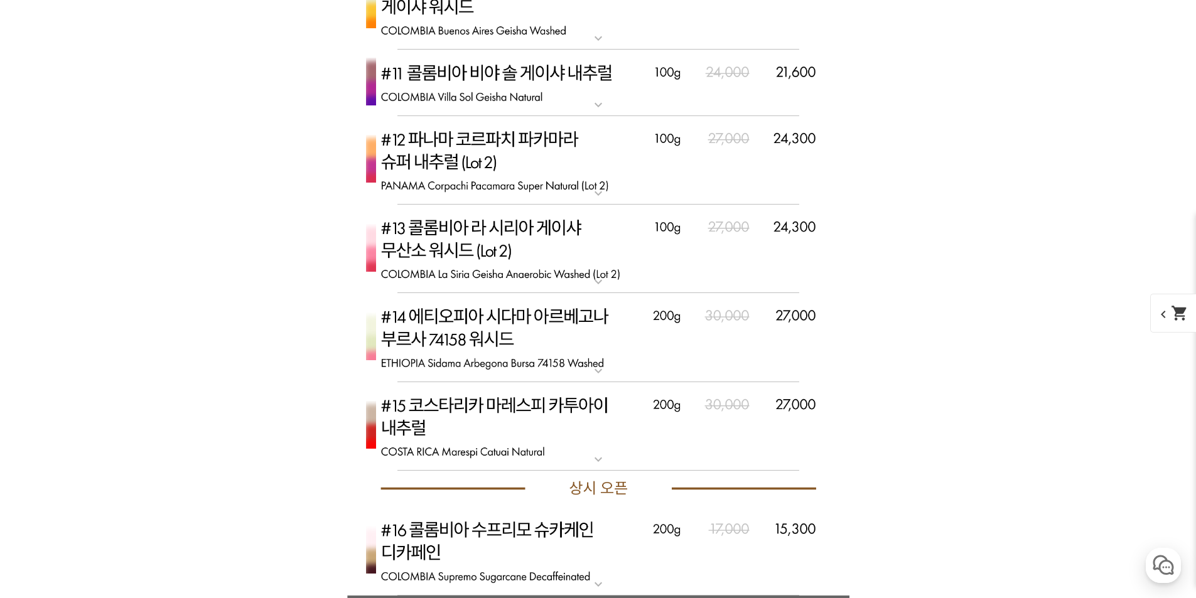
click at [488, 239] on img at bounding box center [598, 249] width 502 height 89
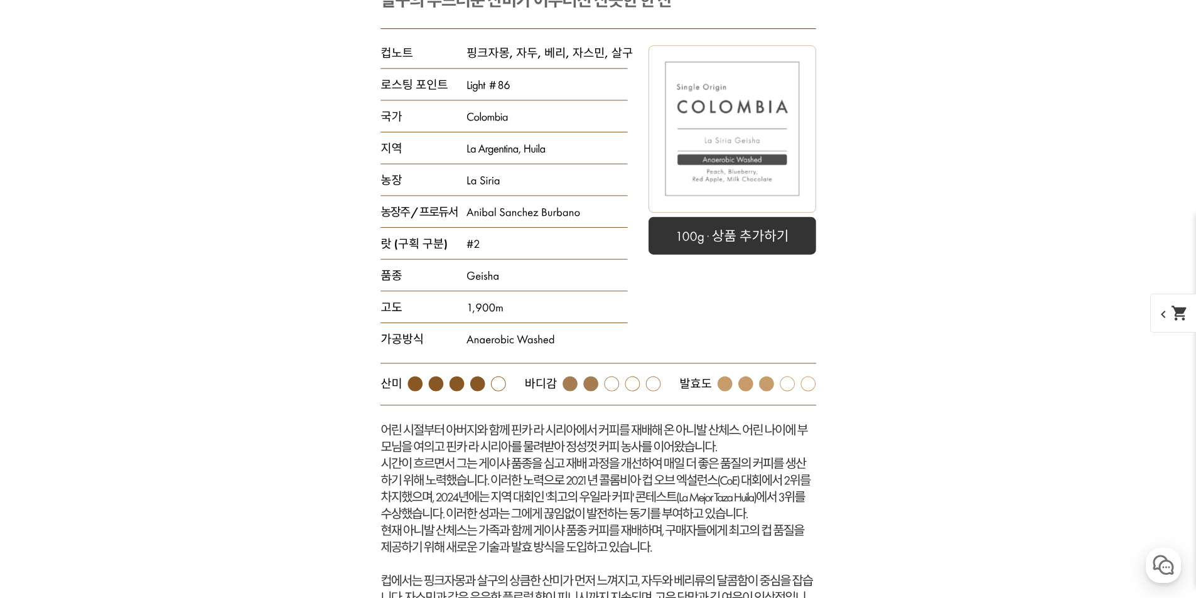
scroll to position [4972, 0]
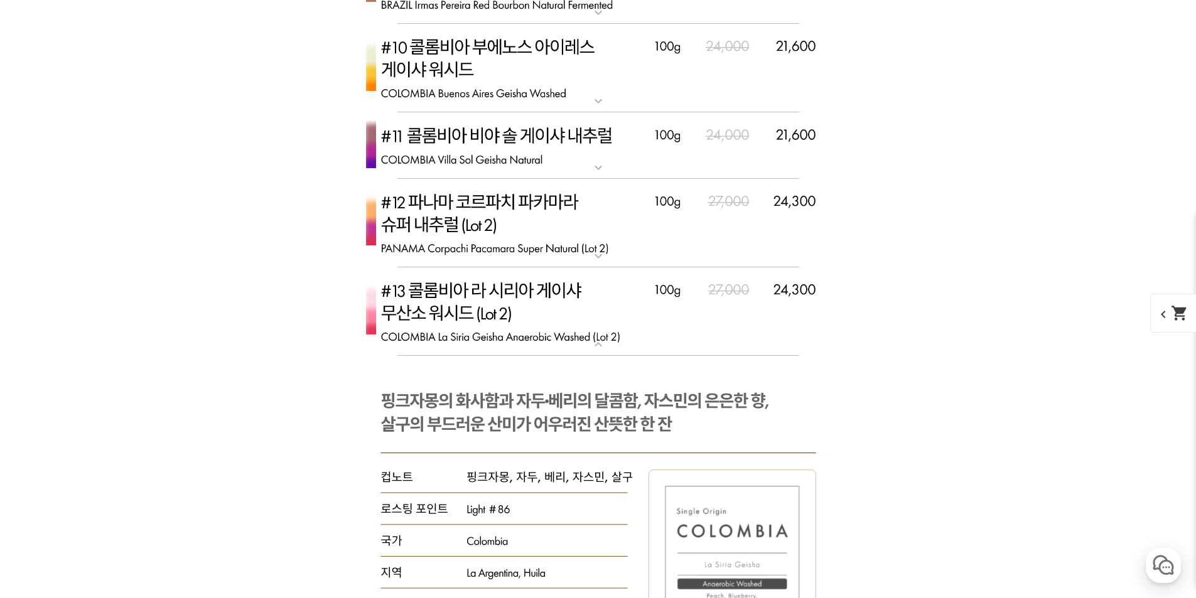
click at [526, 289] on img at bounding box center [598, 312] width 502 height 89
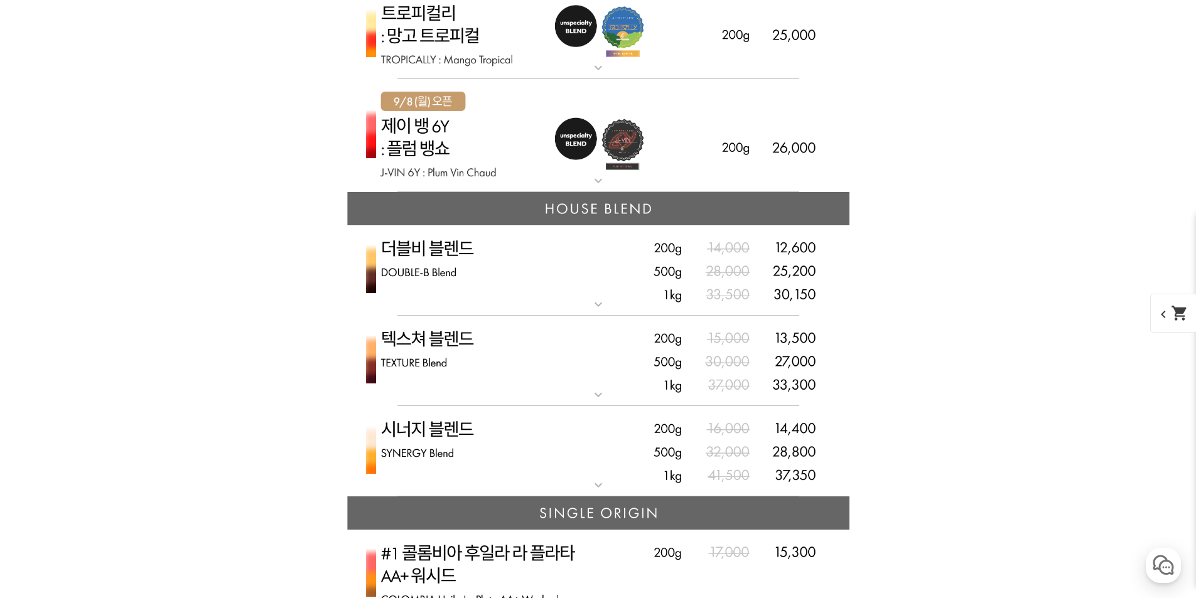
scroll to position [2900, 0]
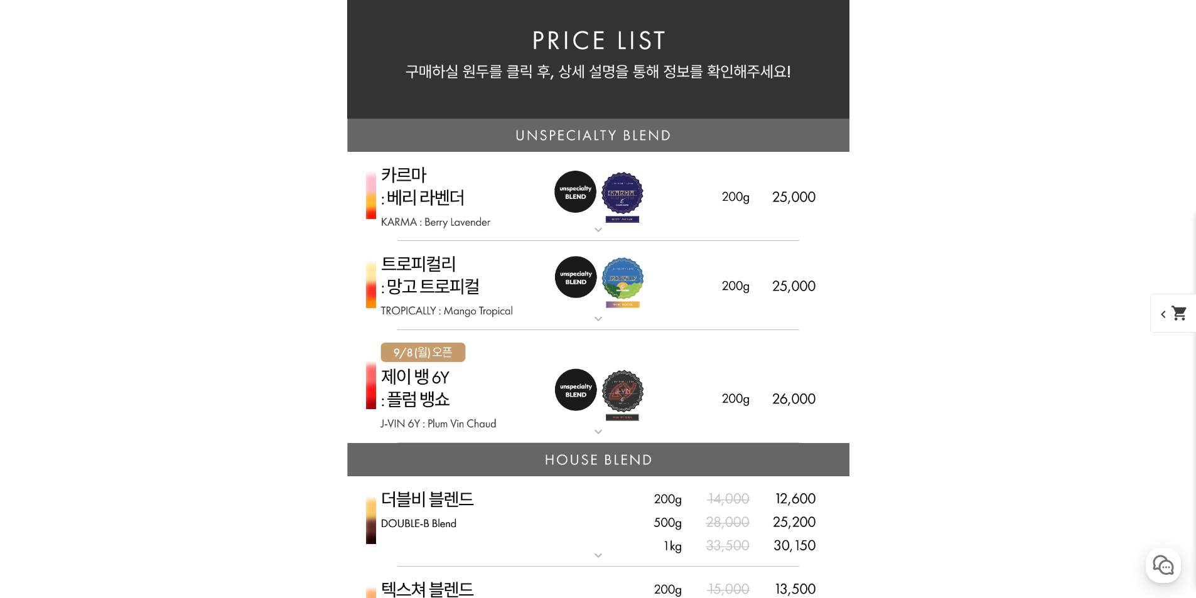
click at [445, 382] on img at bounding box center [598, 387] width 502 height 114
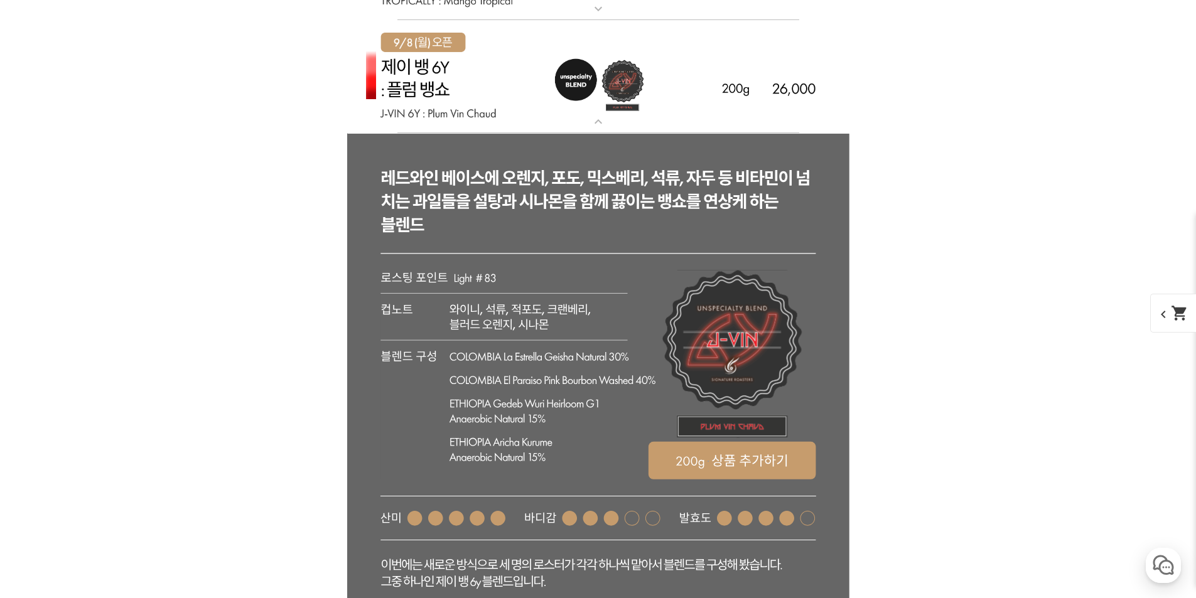
scroll to position [3088, 0]
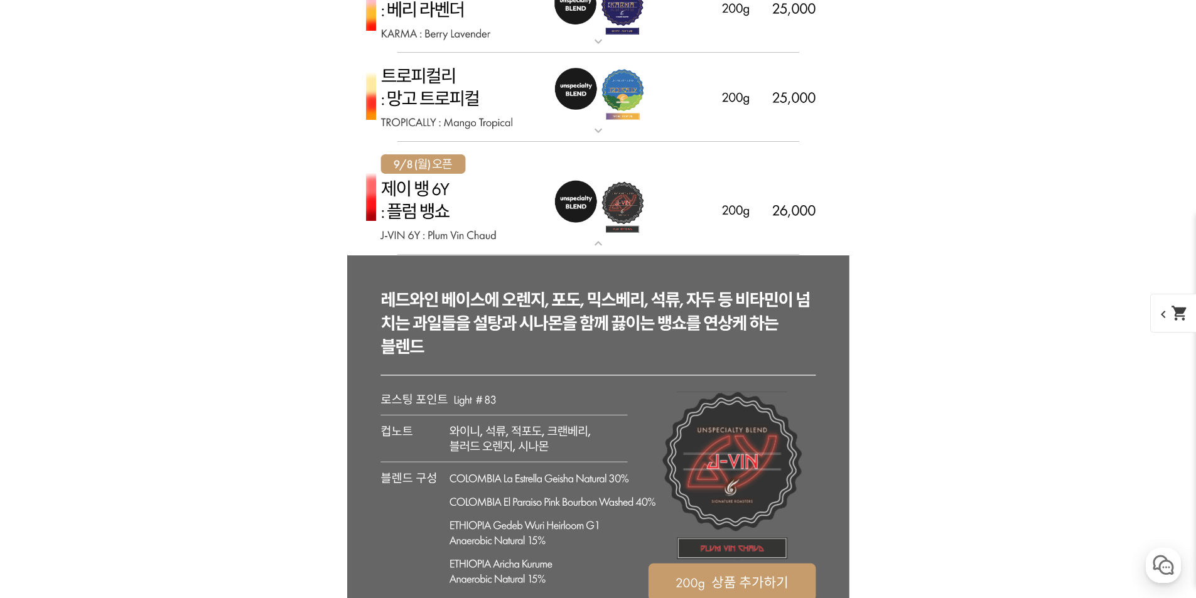
click at [454, 211] on img at bounding box center [598, 199] width 502 height 114
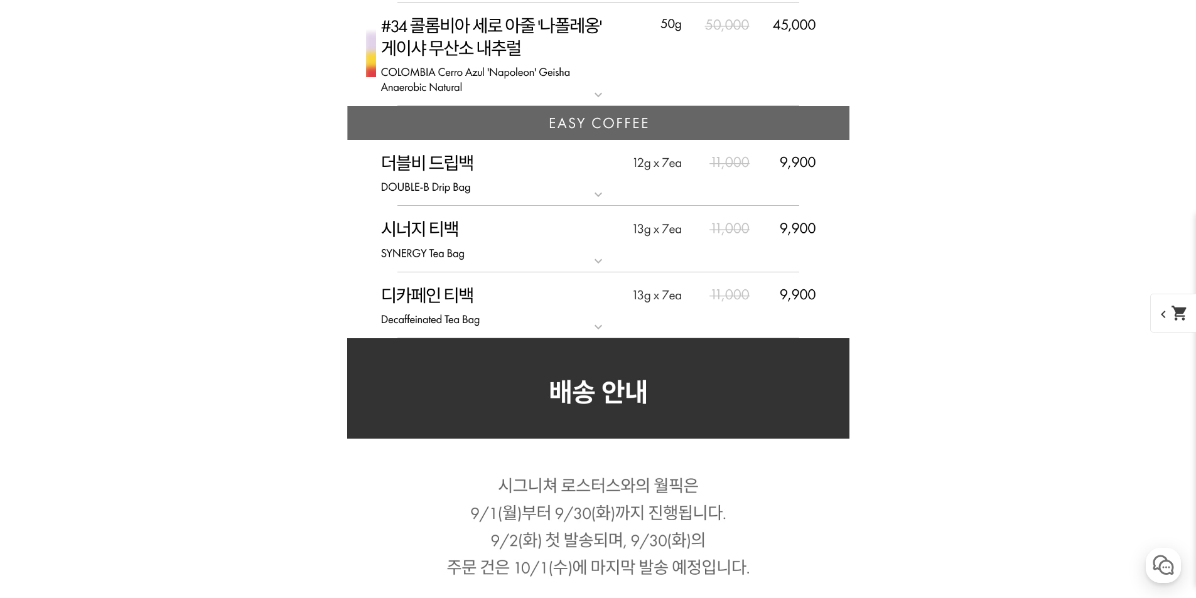
scroll to position [6620, 0]
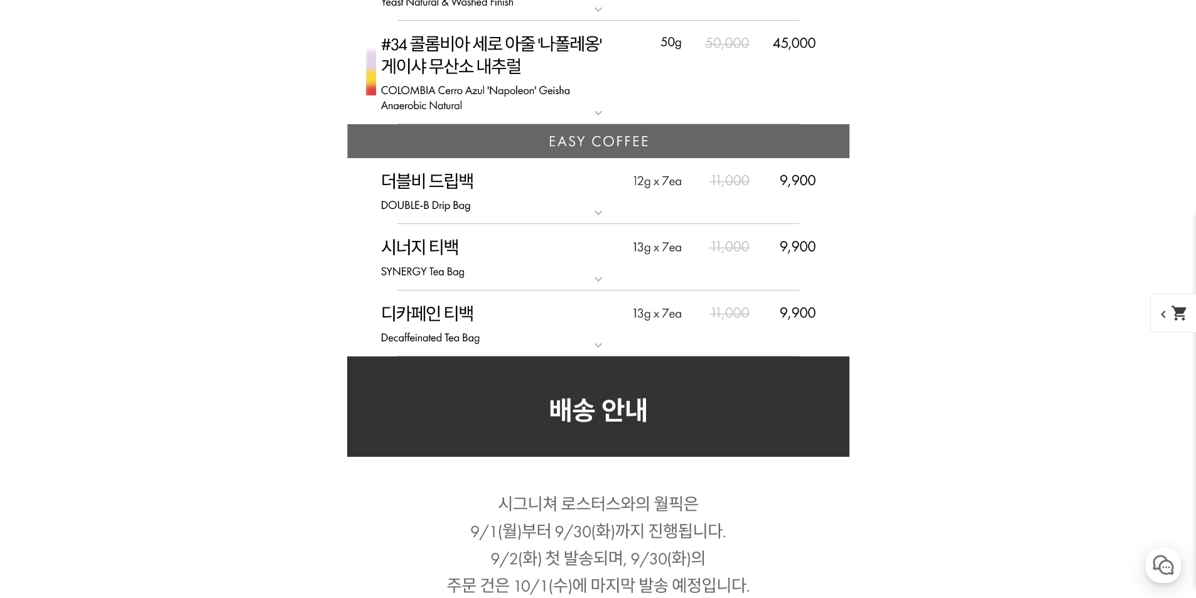
click at [480, 313] on img at bounding box center [598, 324] width 502 height 67
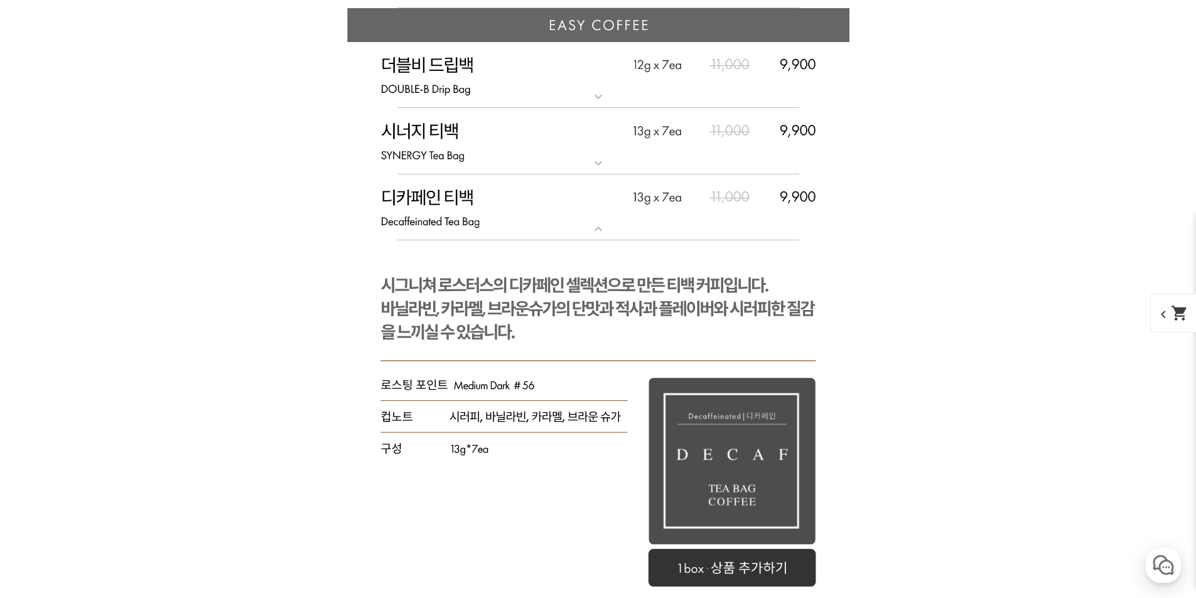
scroll to position [6683, 0]
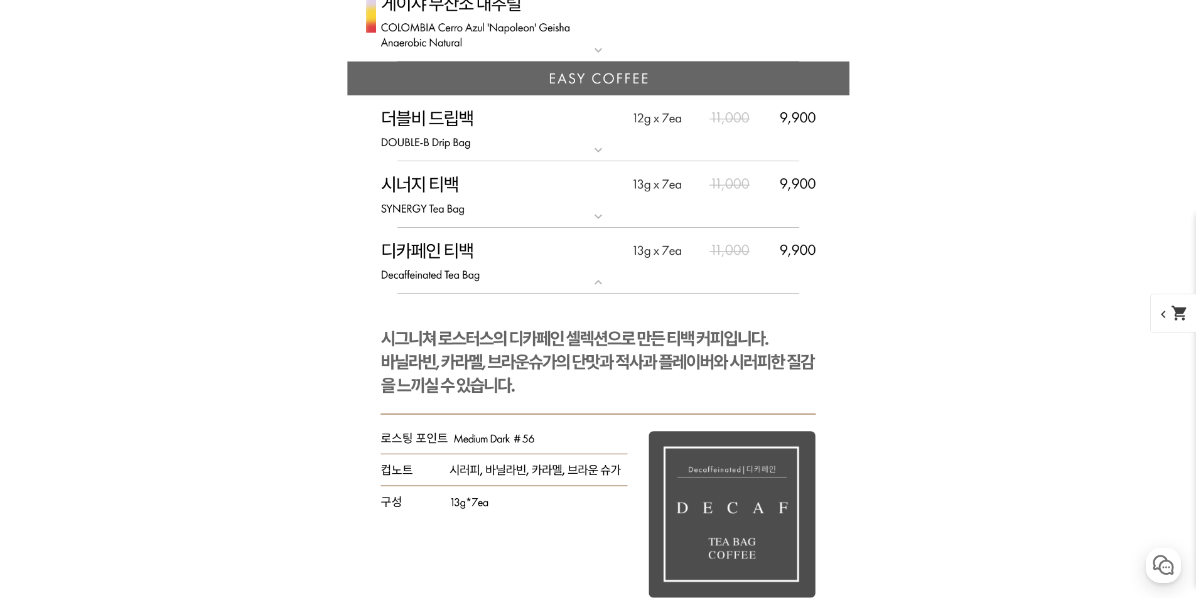
click at [443, 268] on img at bounding box center [598, 261] width 502 height 67
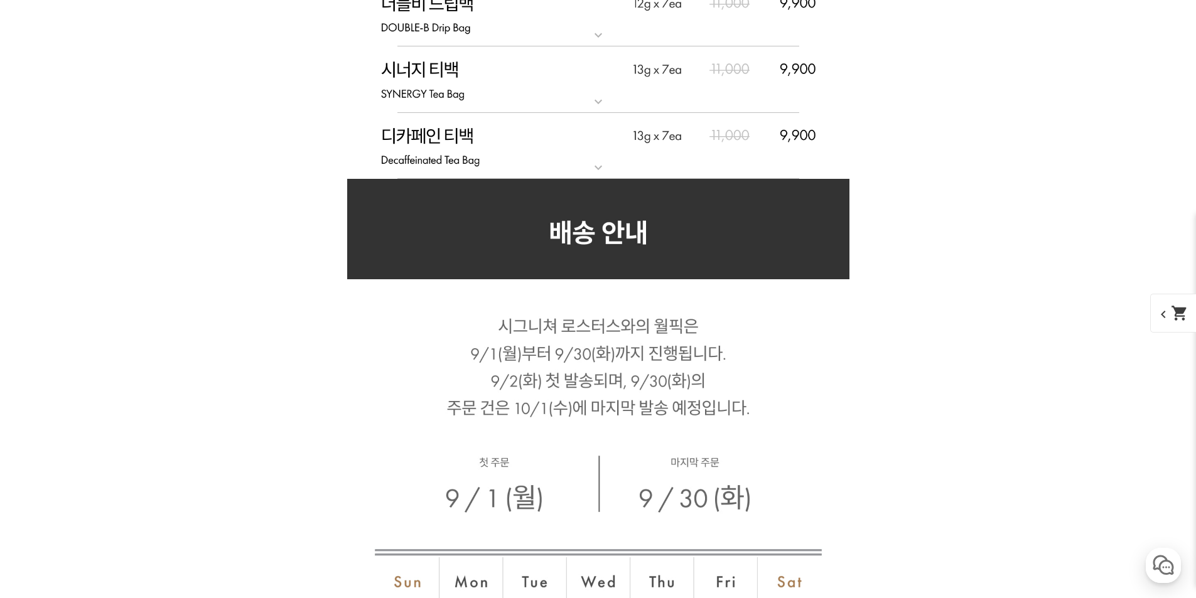
scroll to position [6934, 0]
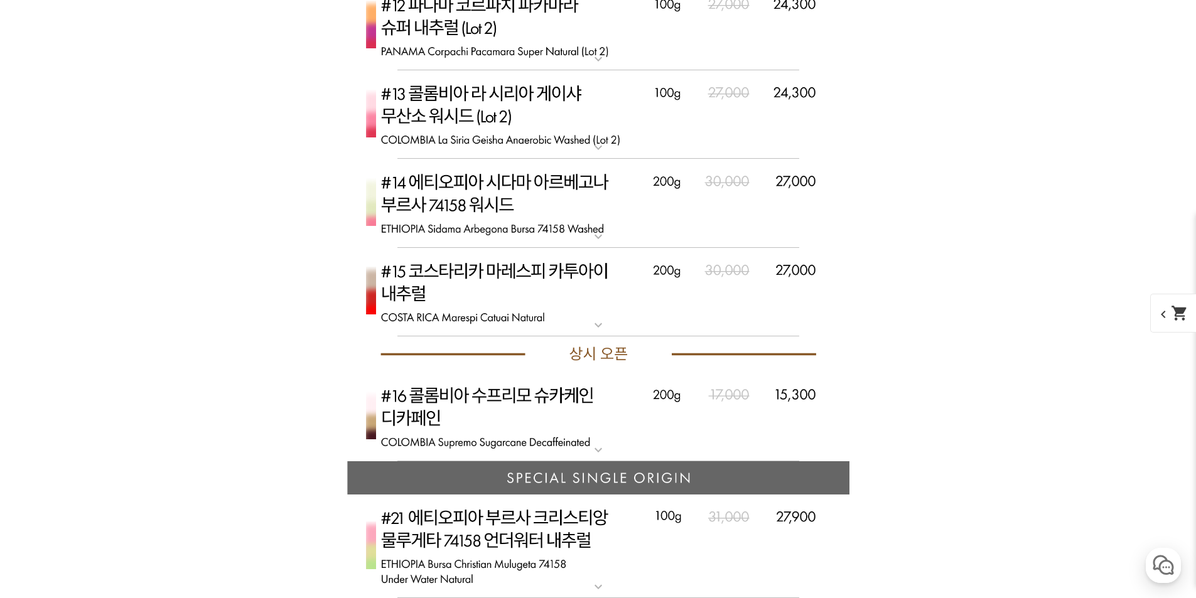
scroll to position [4559, 0]
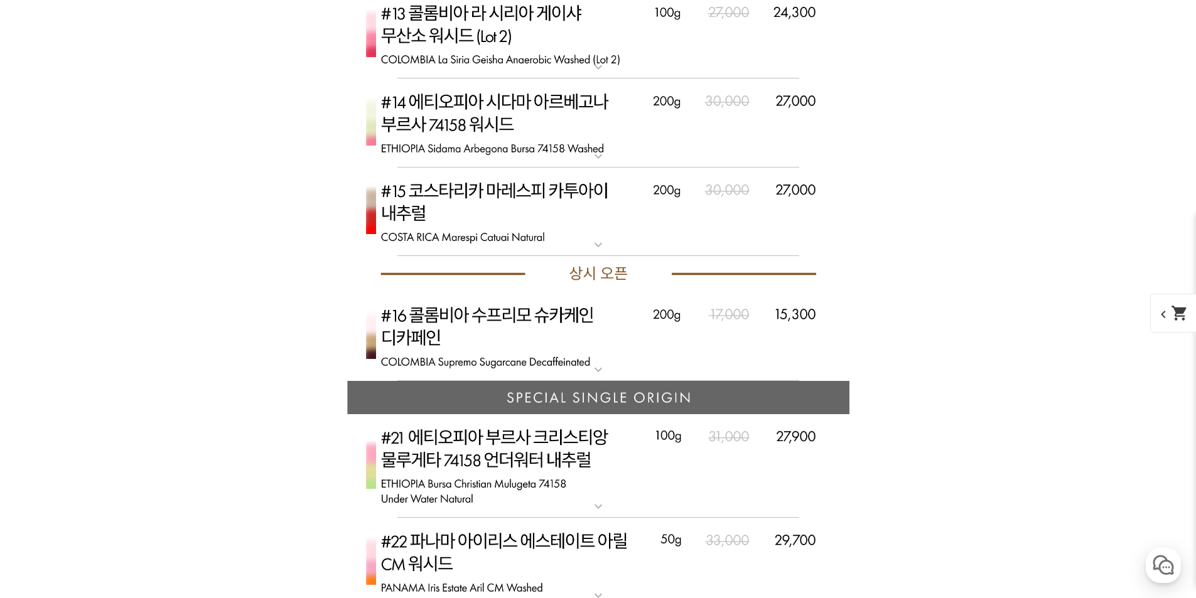
click at [505, 334] on img at bounding box center [598, 336] width 502 height 89
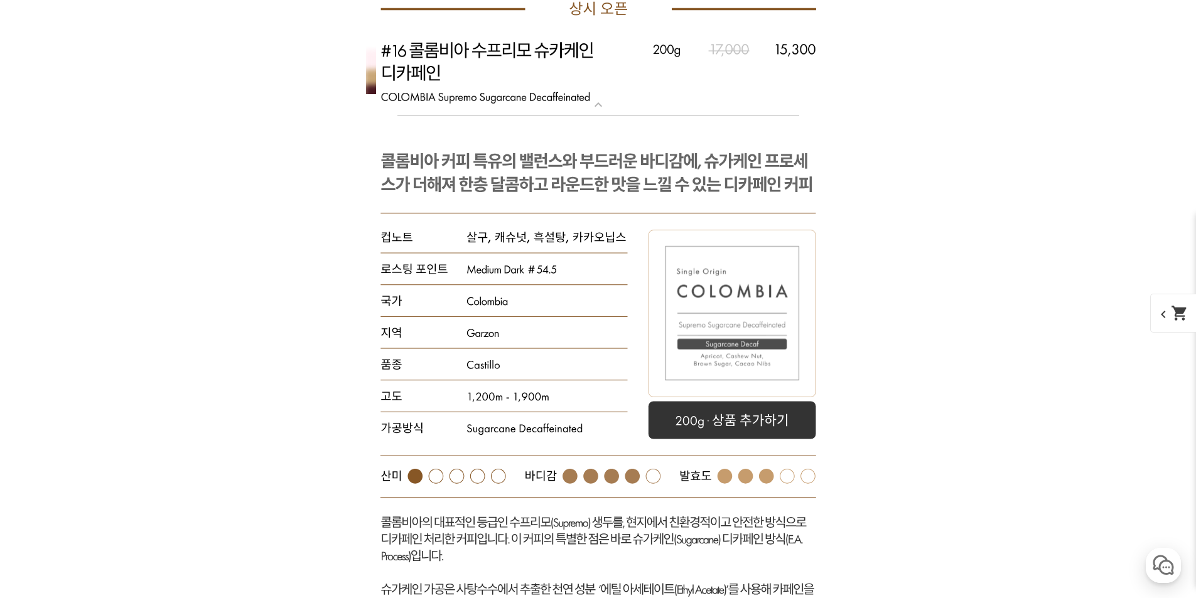
scroll to position [5187, 0]
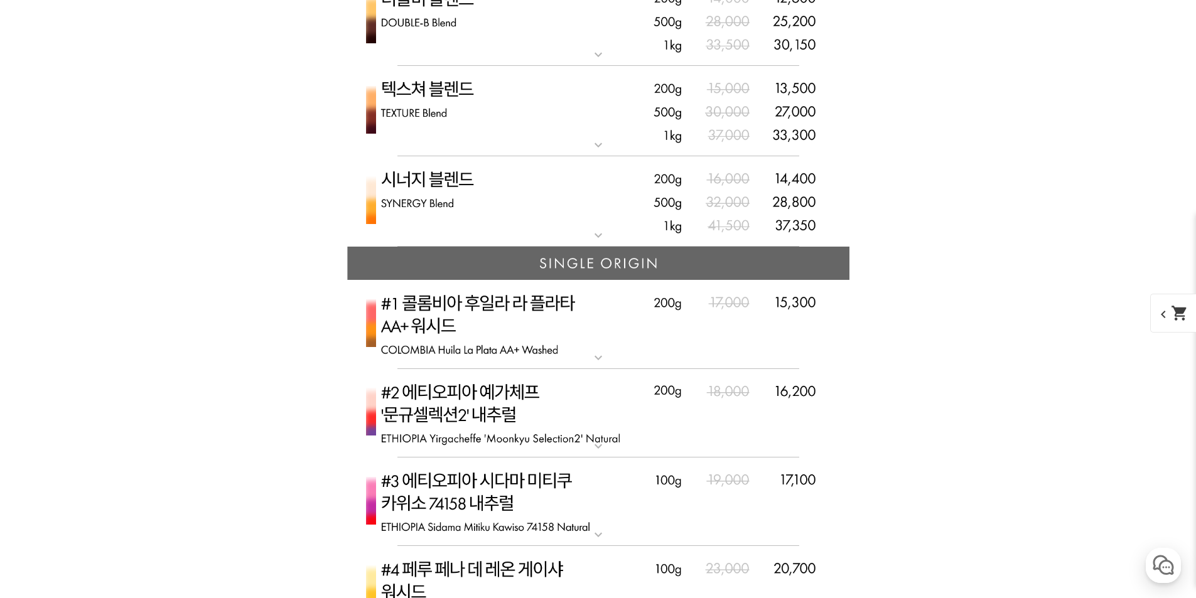
scroll to position [3491, 0]
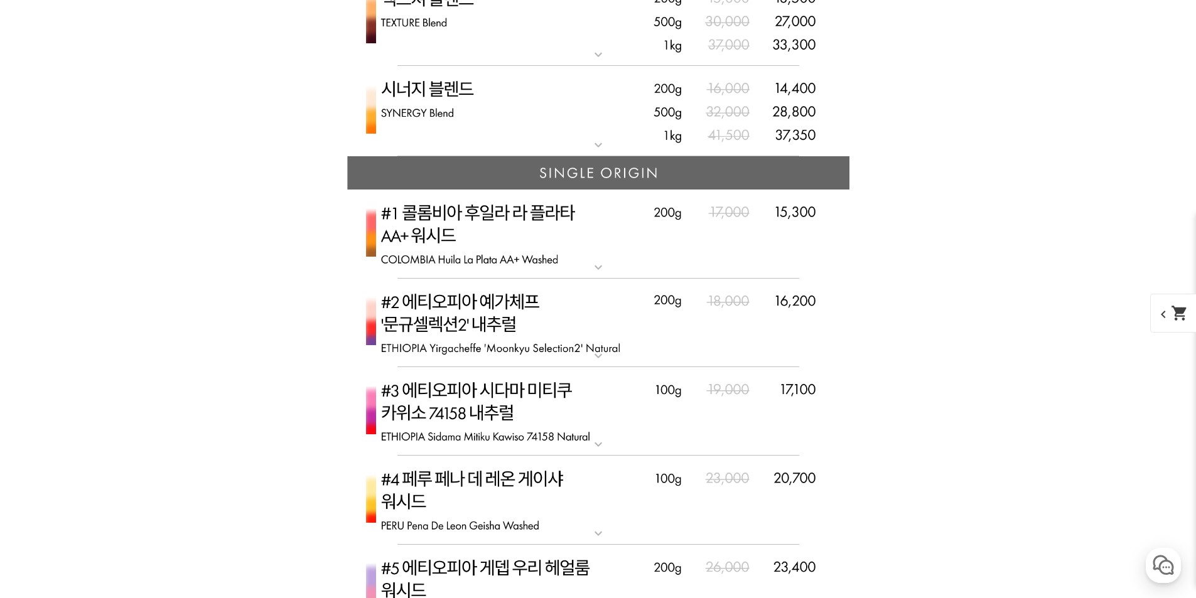
click at [481, 322] on img at bounding box center [598, 323] width 502 height 89
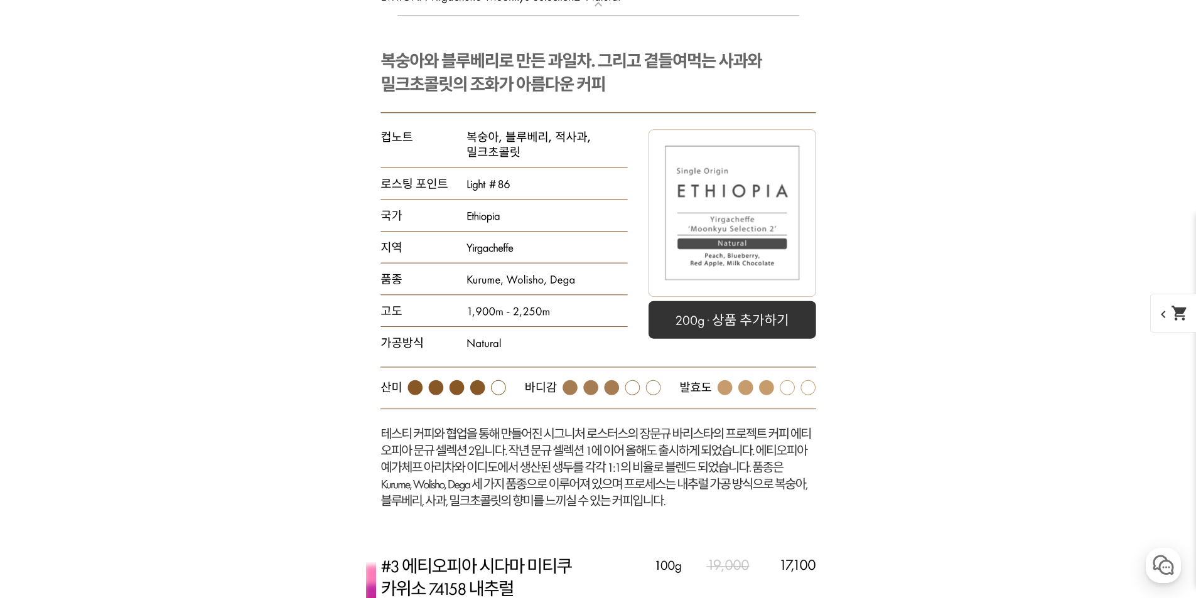
scroll to position [3931, 0]
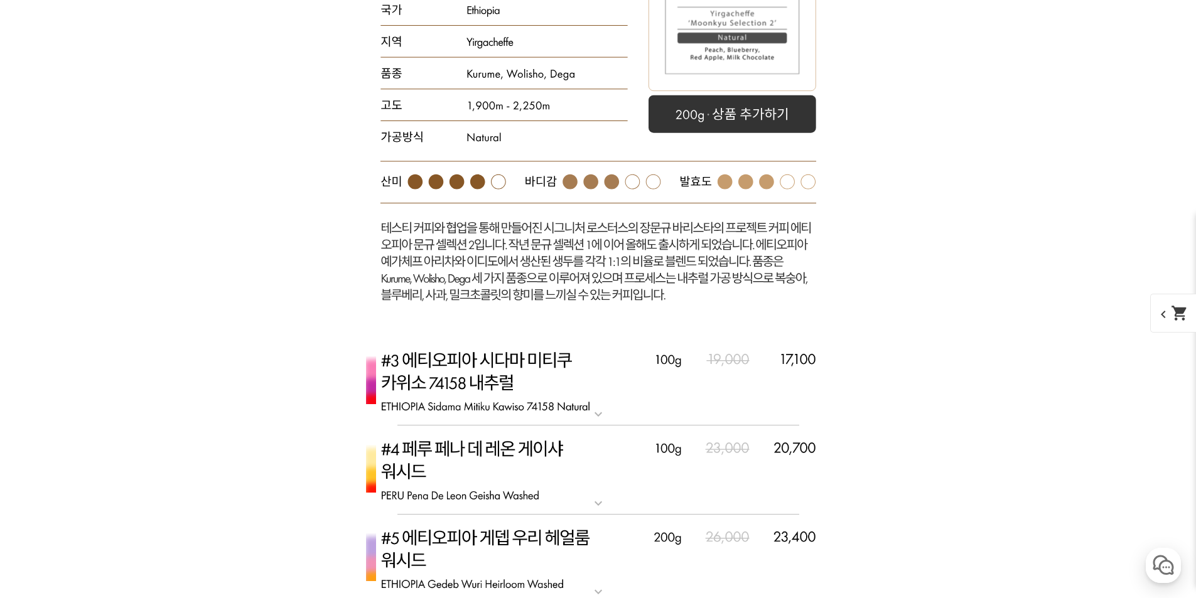
scroll to position [4057, 0]
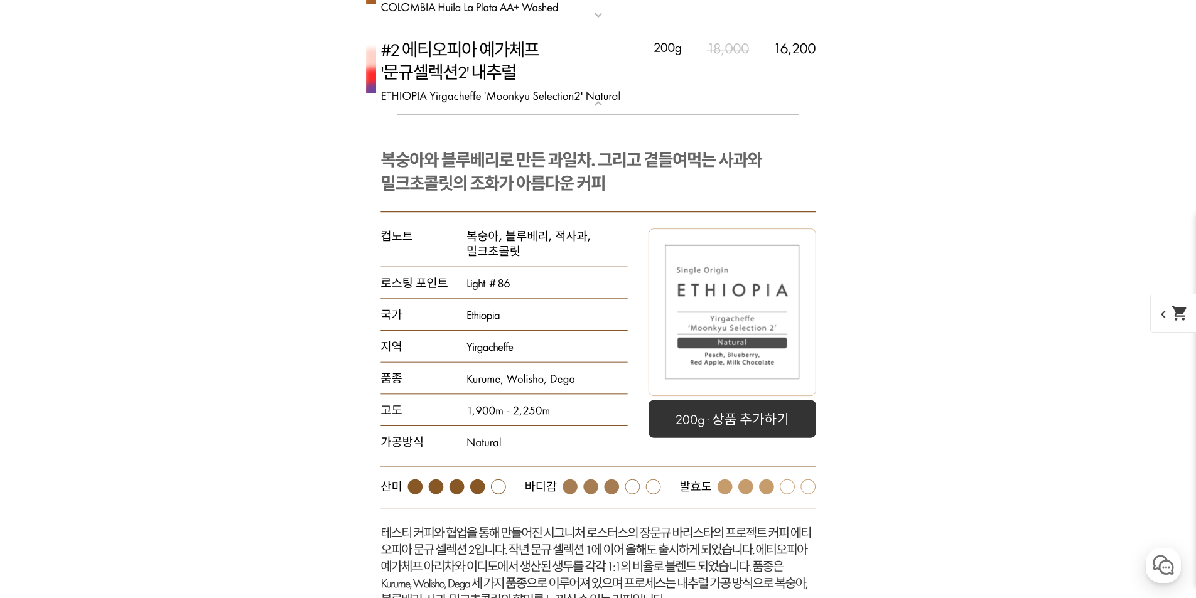
scroll to position [3743, 0]
click at [543, 163] on rect at bounding box center [598, 379] width 502 height 527
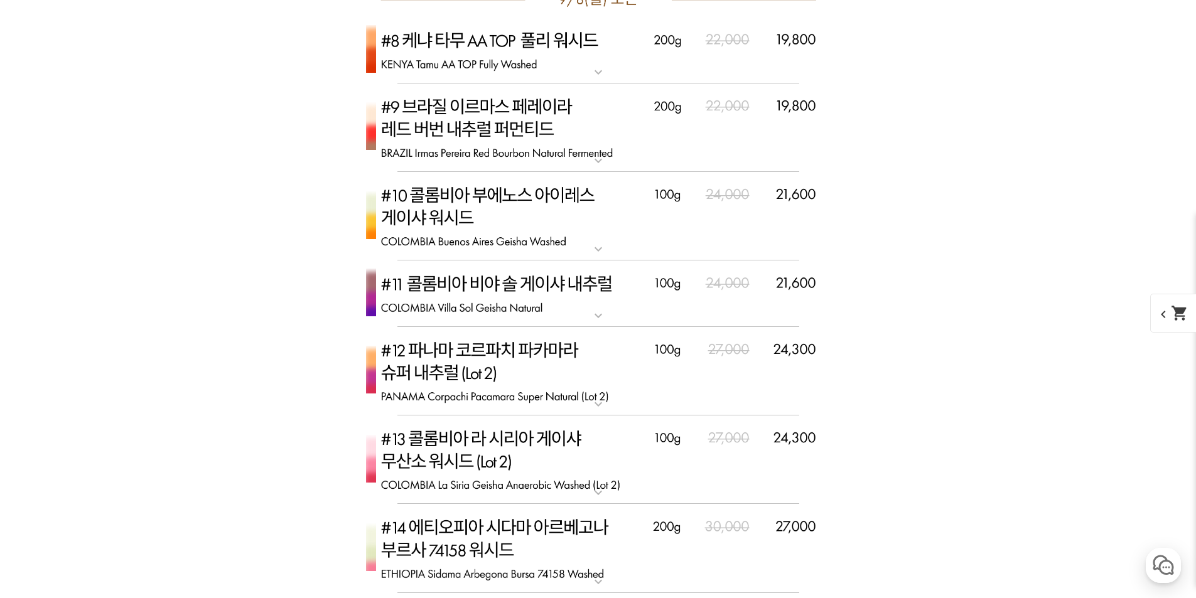
scroll to position [4182, 0]
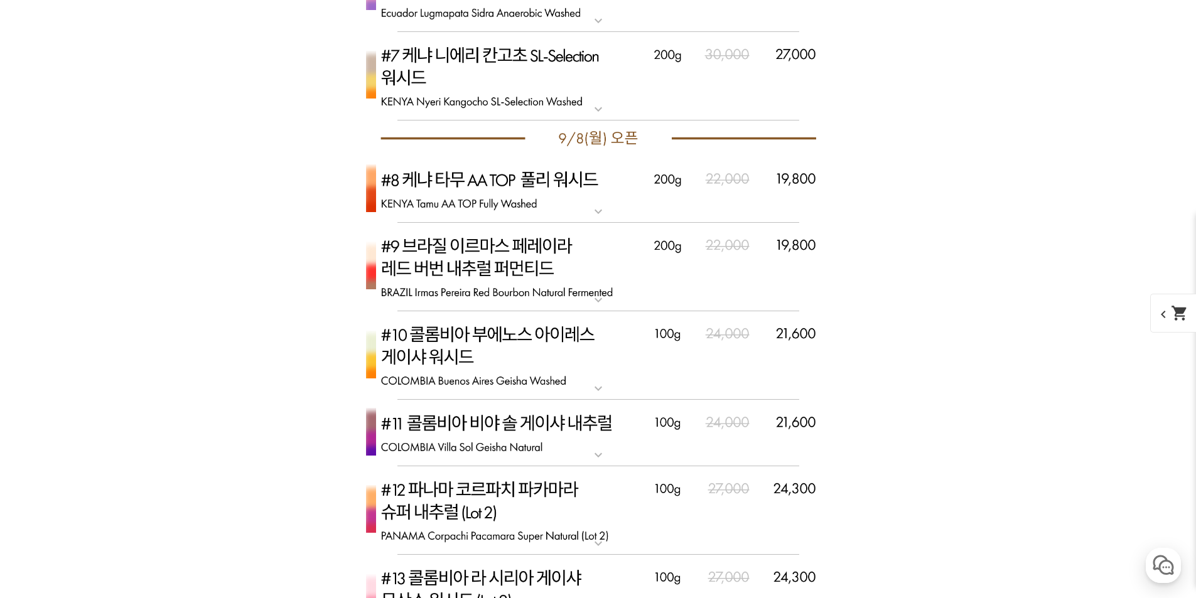
click at [492, 256] on img at bounding box center [598, 267] width 502 height 89
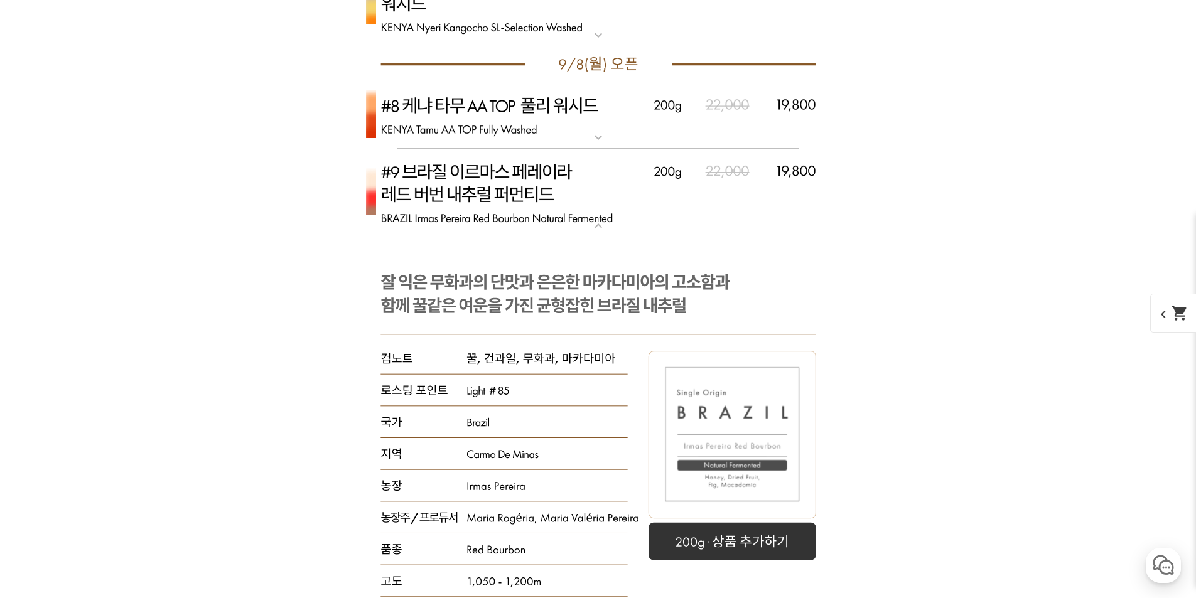
scroll to position [4119, 0]
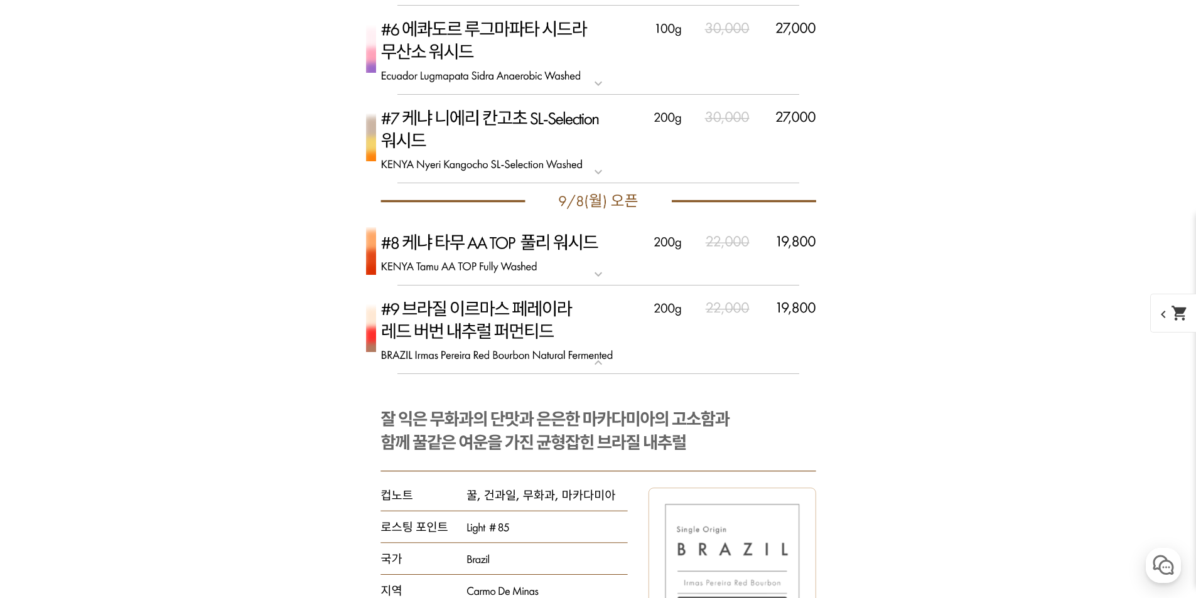
click at [503, 315] on img at bounding box center [598, 330] width 502 height 89
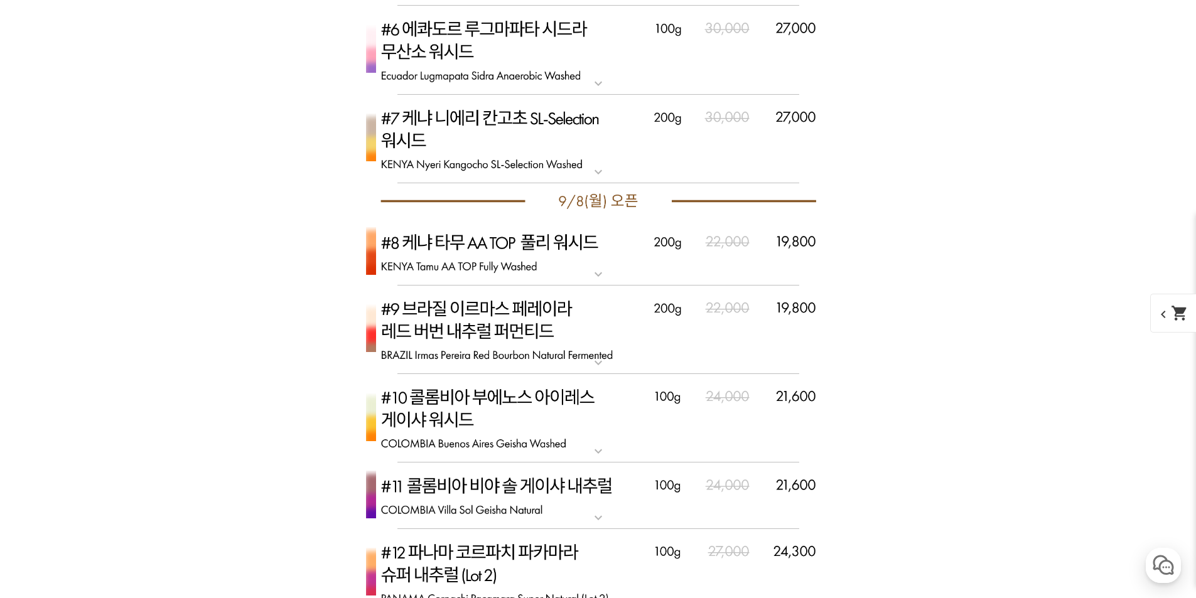
click at [505, 249] on img at bounding box center [598, 252] width 502 height 67
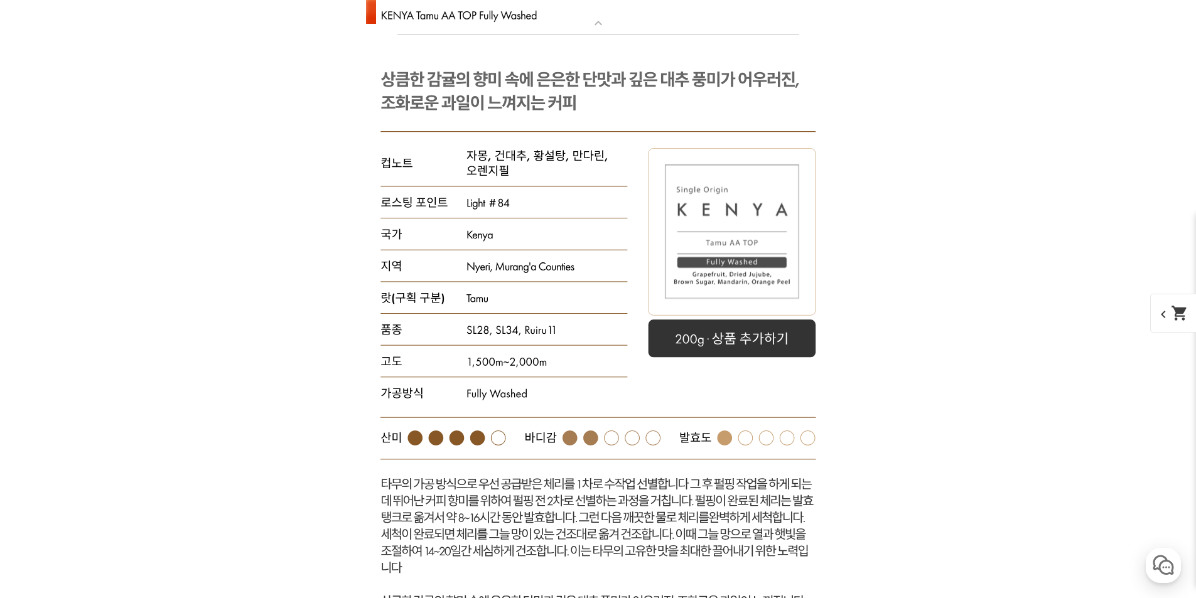
scroll to position [4182, 0]
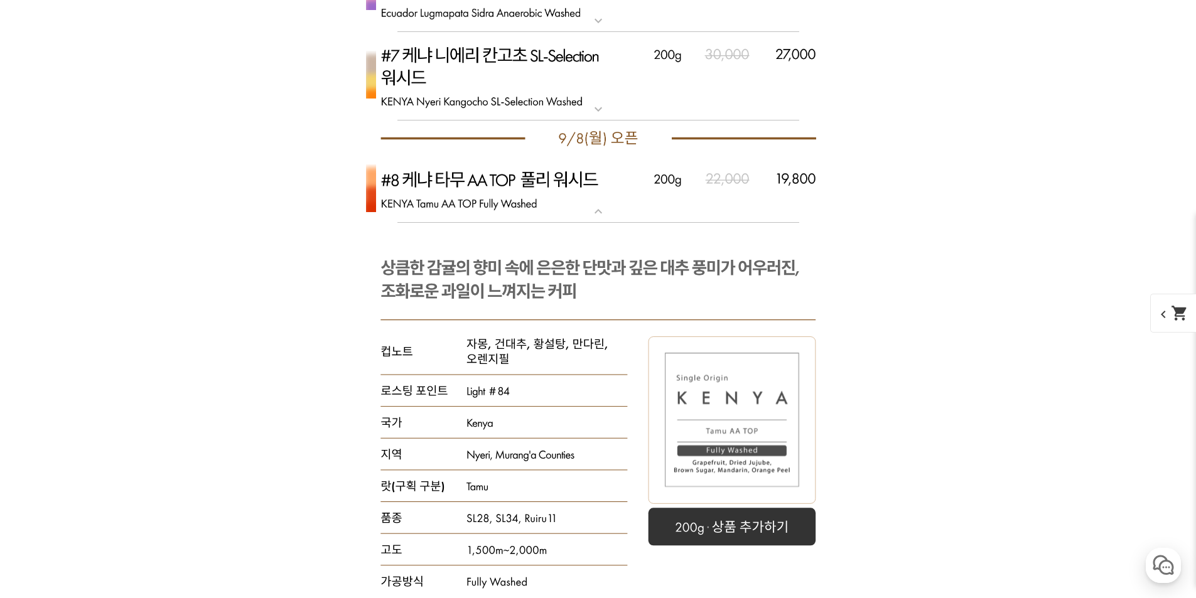
click at [522, 201] on img at bounding box center [598, 189] width 502 height 67
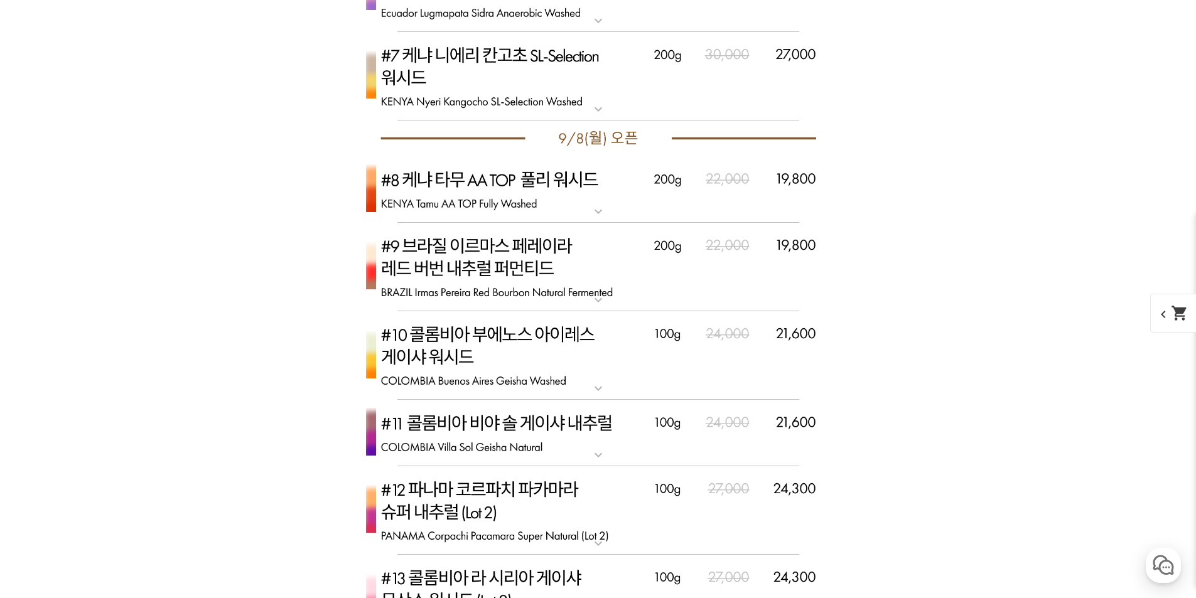
click at [530, 194] on img at bounding box center [598, 189] width 502 height 67
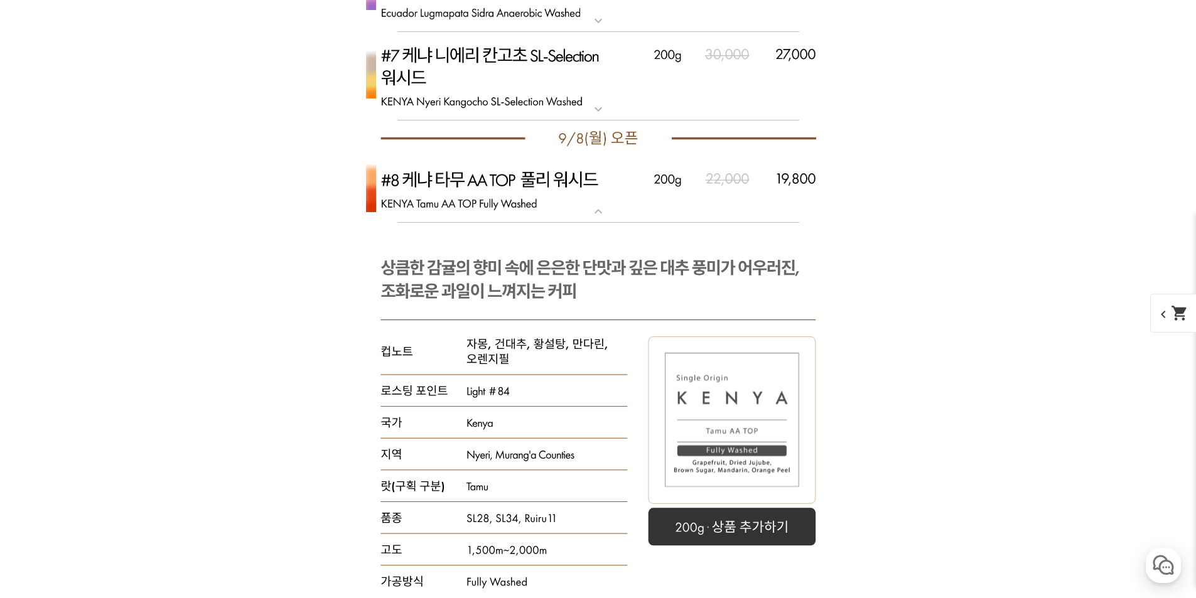
click at [530, 203] on img at bounding box center [598, 189] width 502 height 67
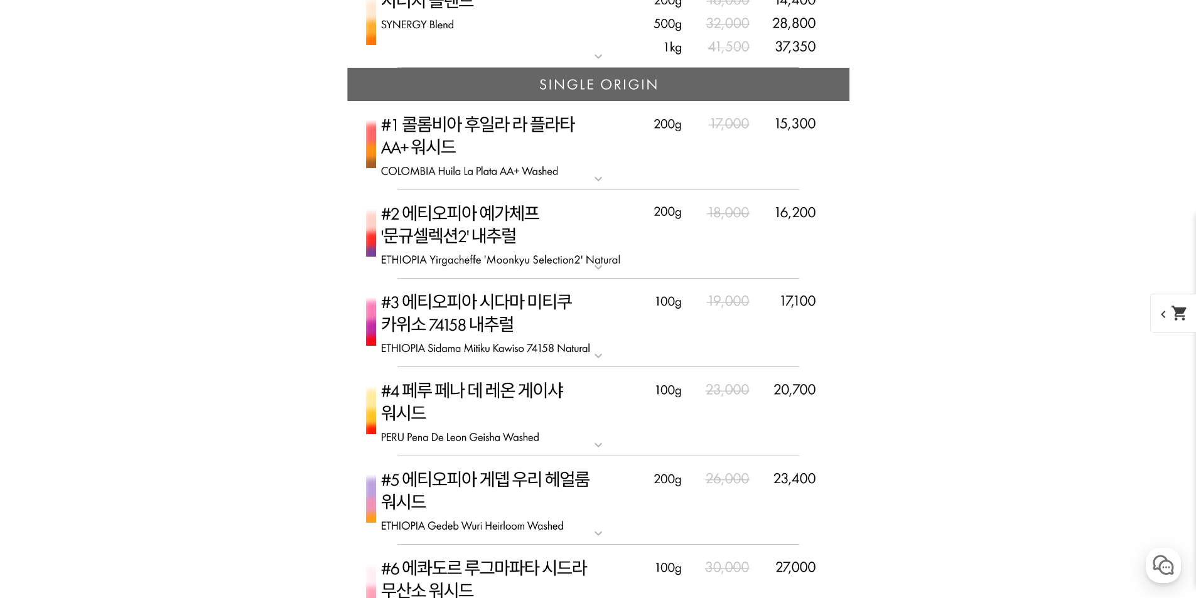
scroll to position [3491, 0]
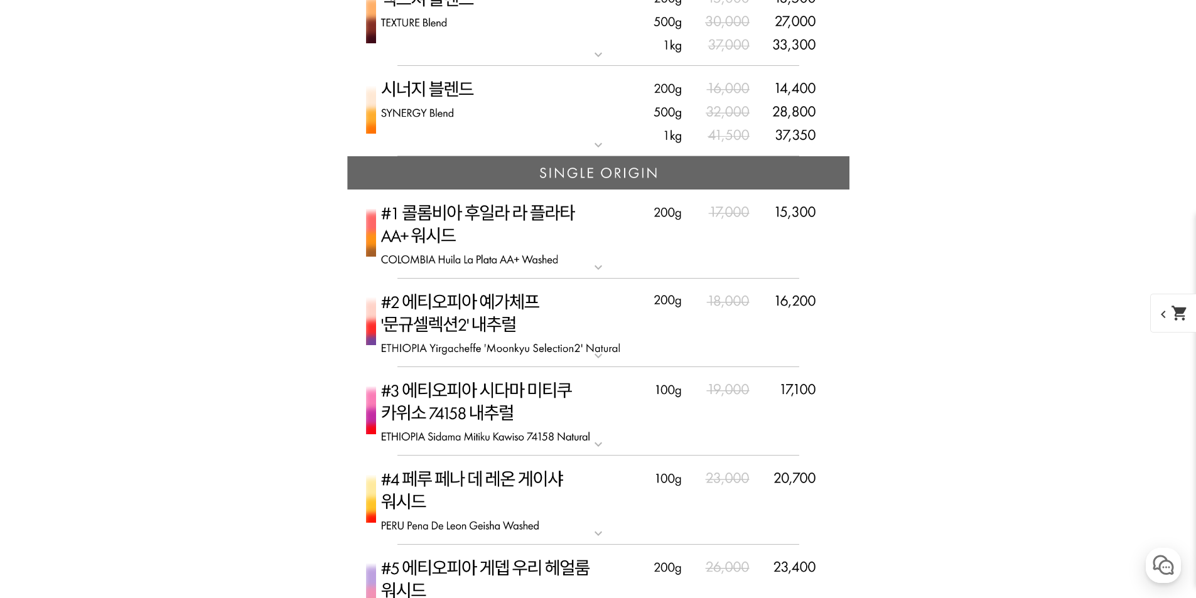
click at [514, 334] on img at bounding box center [598, 323] width 502 height 89
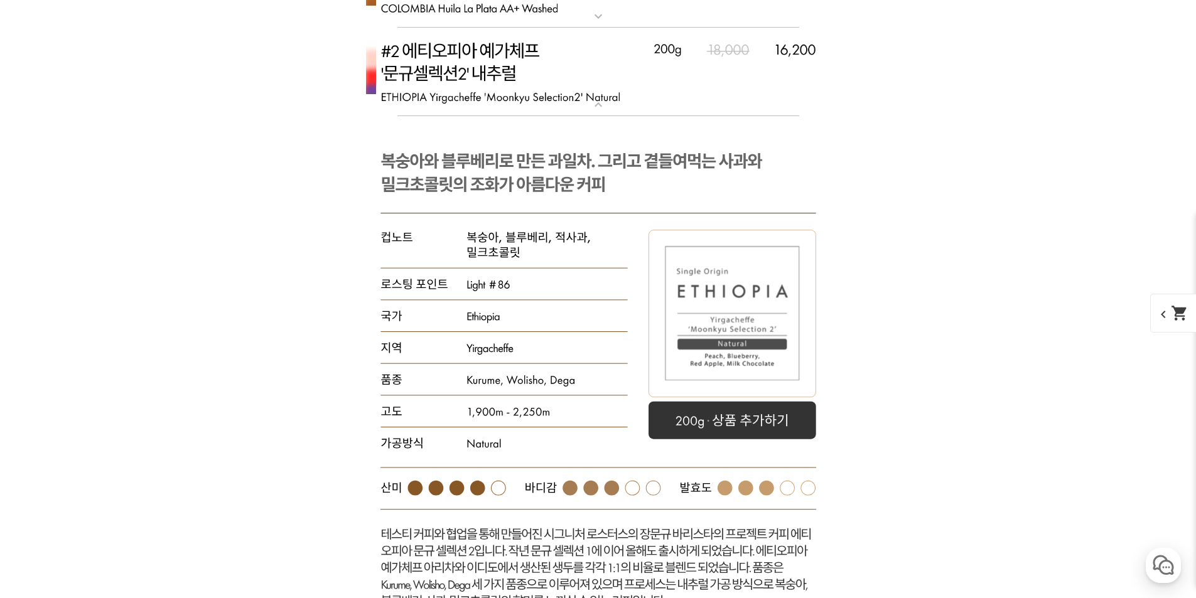
scroll to position [3994, 0]
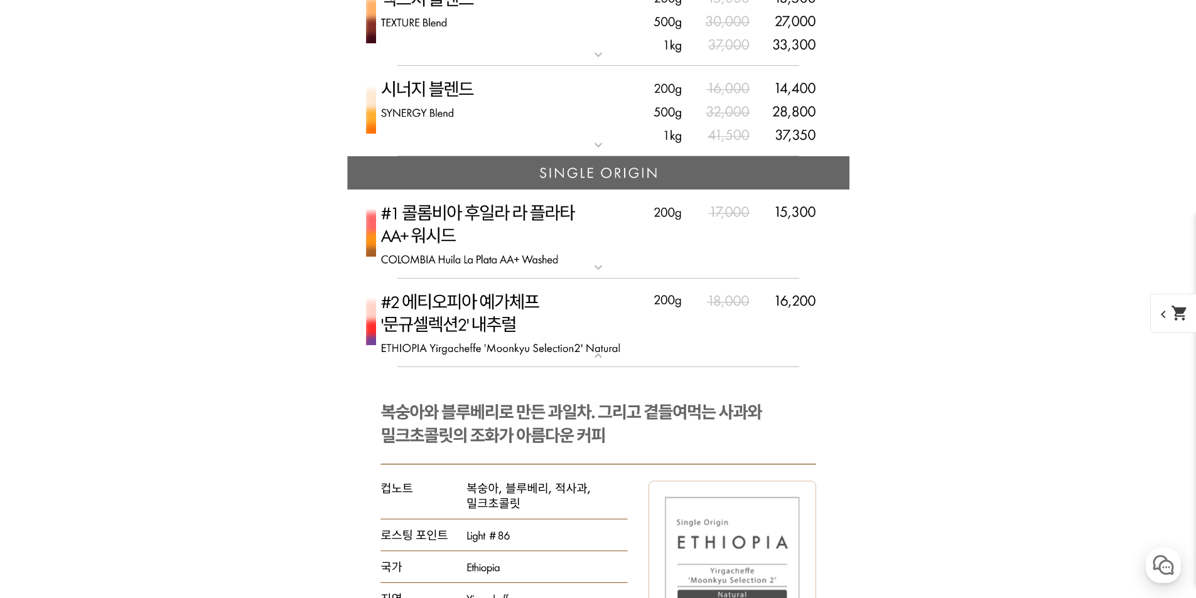
click at [505, 289] on p "#2 에티오피아 예가체프 '문규셀렉션 2' 내추럴" at bounding box center [598, 284] width 502 height 10
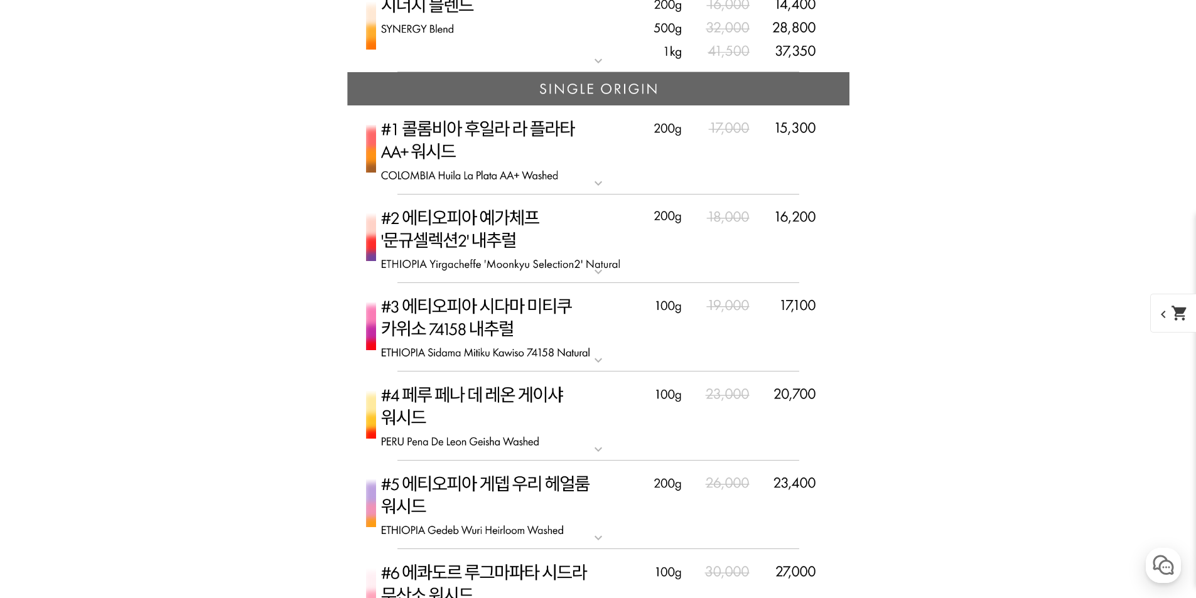
scroll to position [3743, 0]
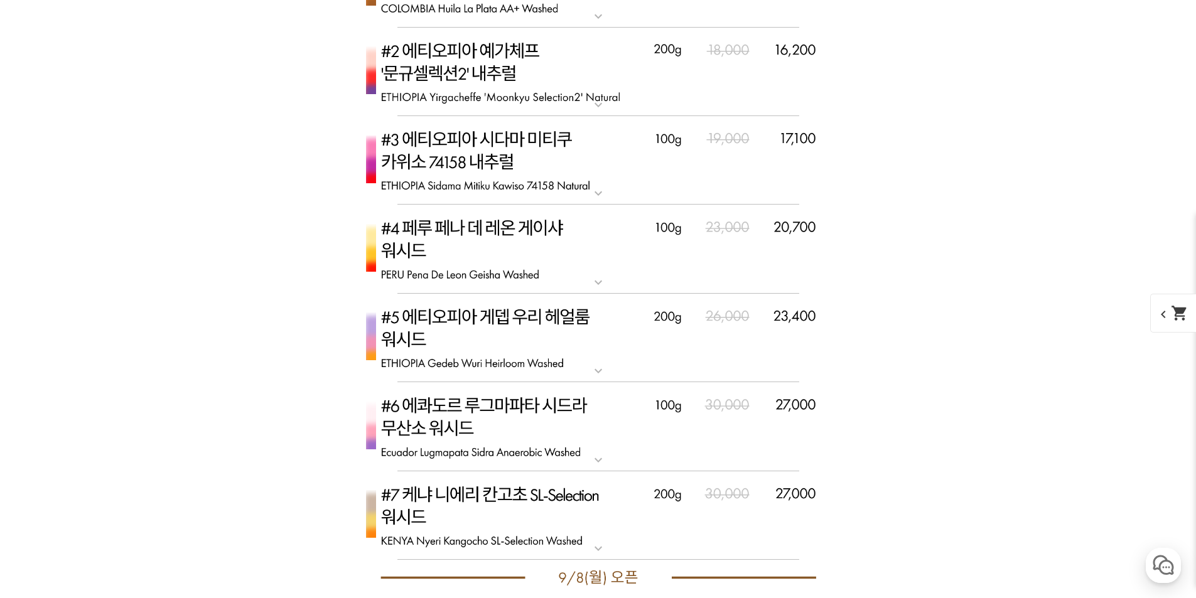
click at [504, 183] on img at bounding box center [598, 160] width 502 height 89
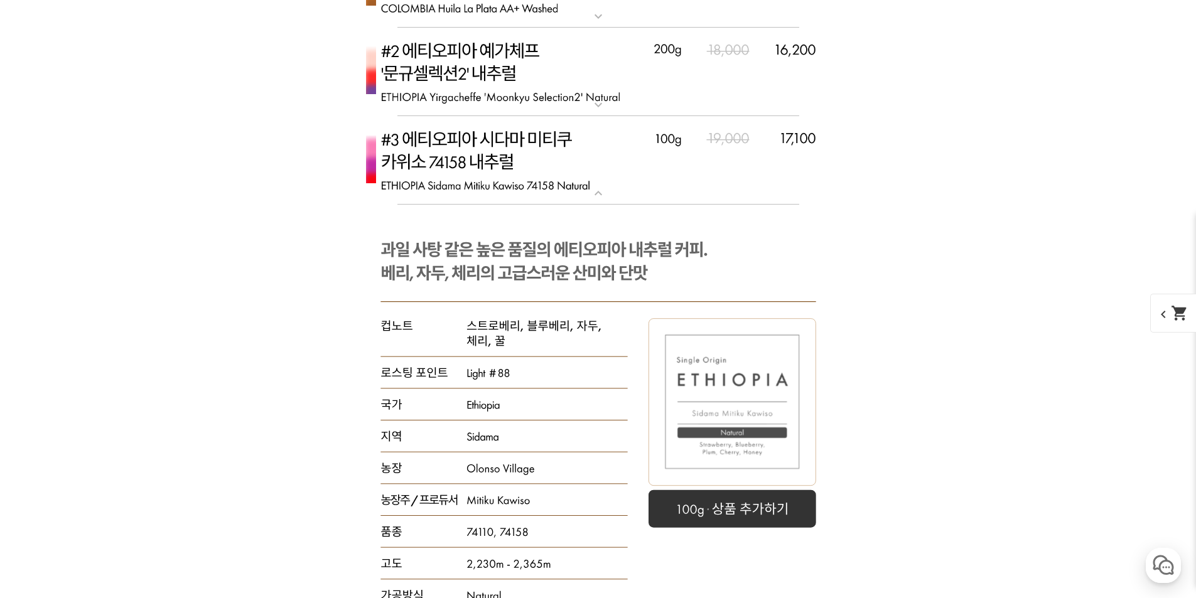
click at [490, 171] on img at bounding box center [598, 160] width 502 height 89
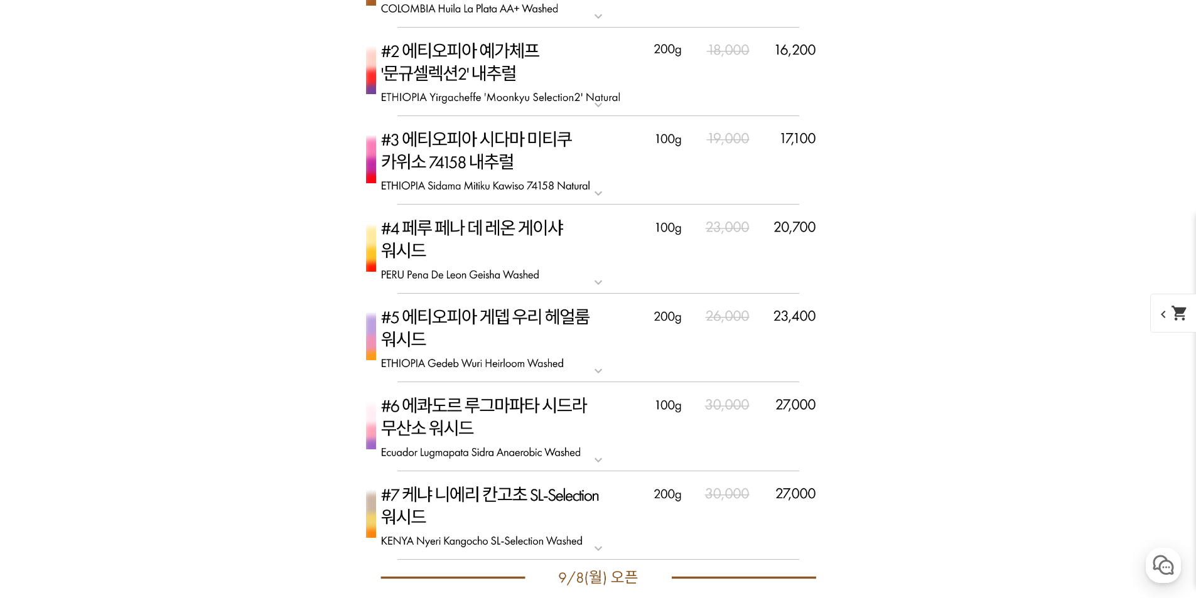
click at [494, 166] on img at bounding box center [598, 160] width 502 height 89
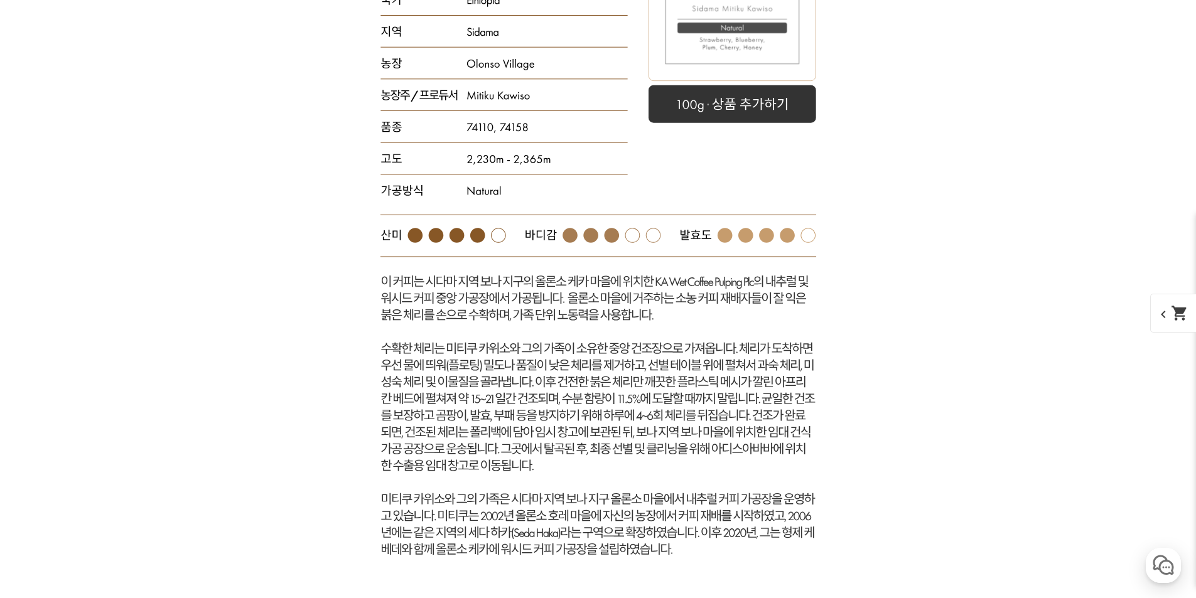
scroll to position [4182, 0]
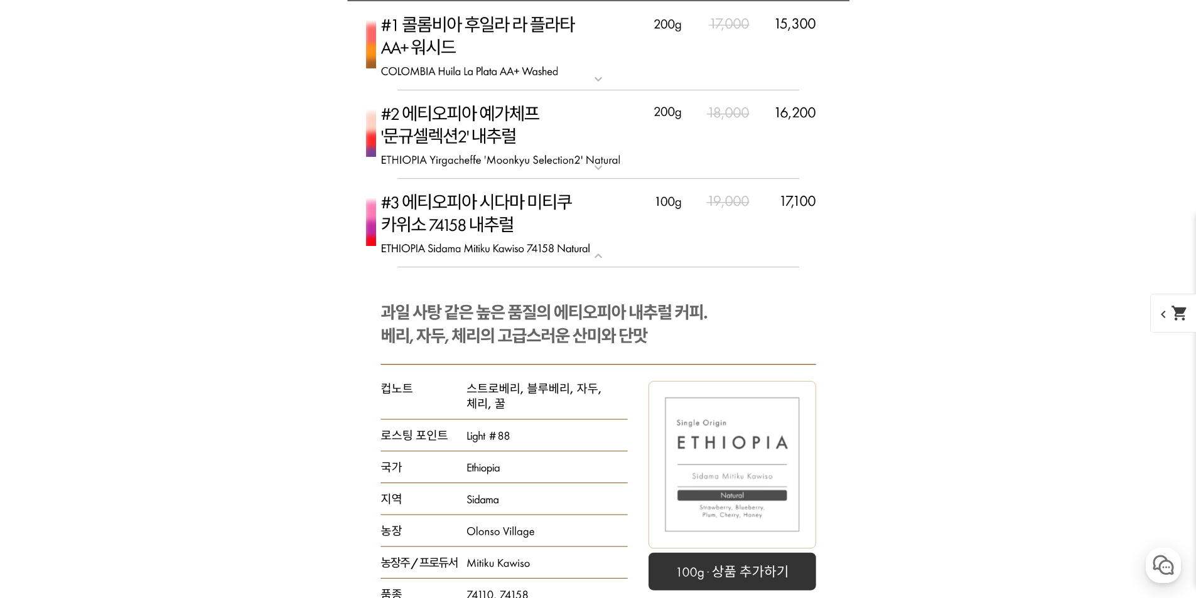
click at [478, 226] on img at bounding box center [598, 223] width 502 height 89
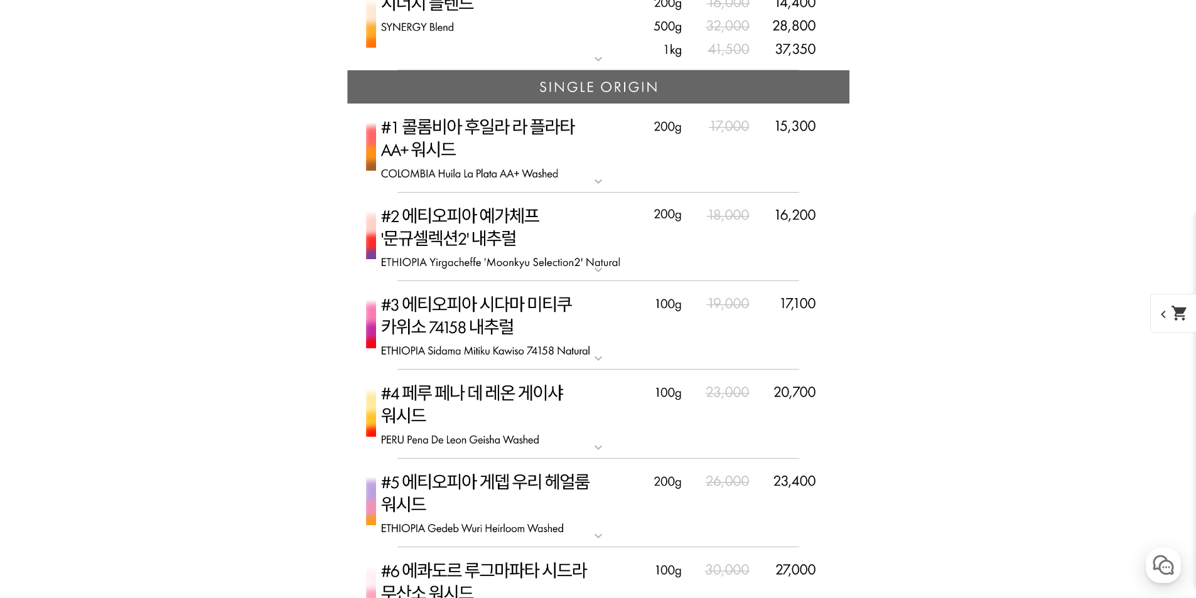
scroll to position [3491, 0]
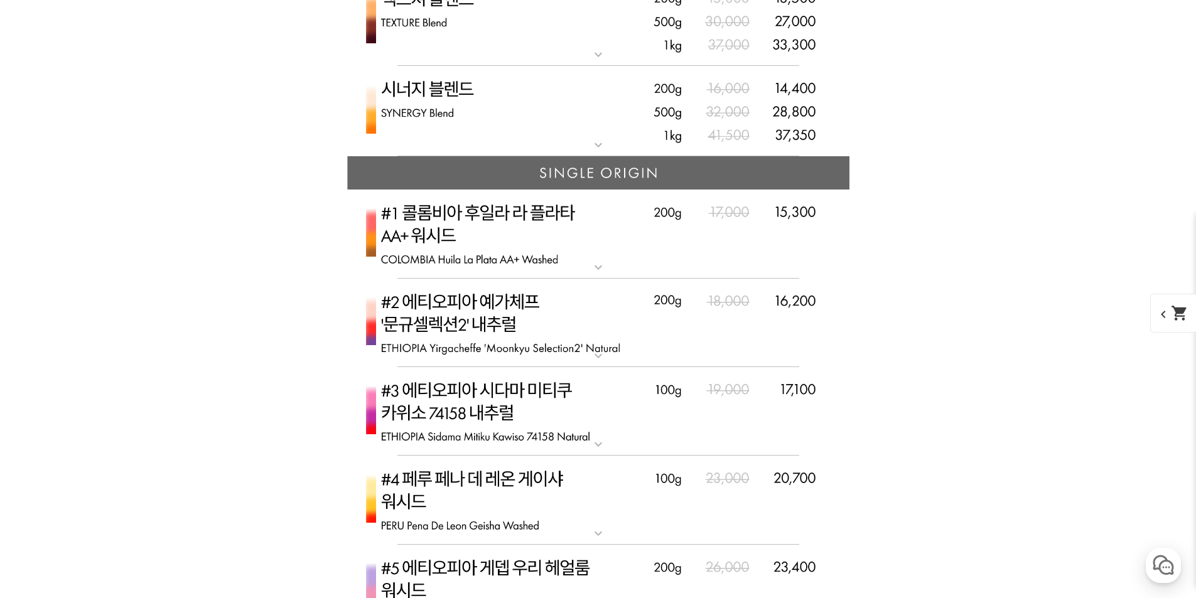
click at [515, 309] on img at bounding box center [598, 323] width 502 height 89
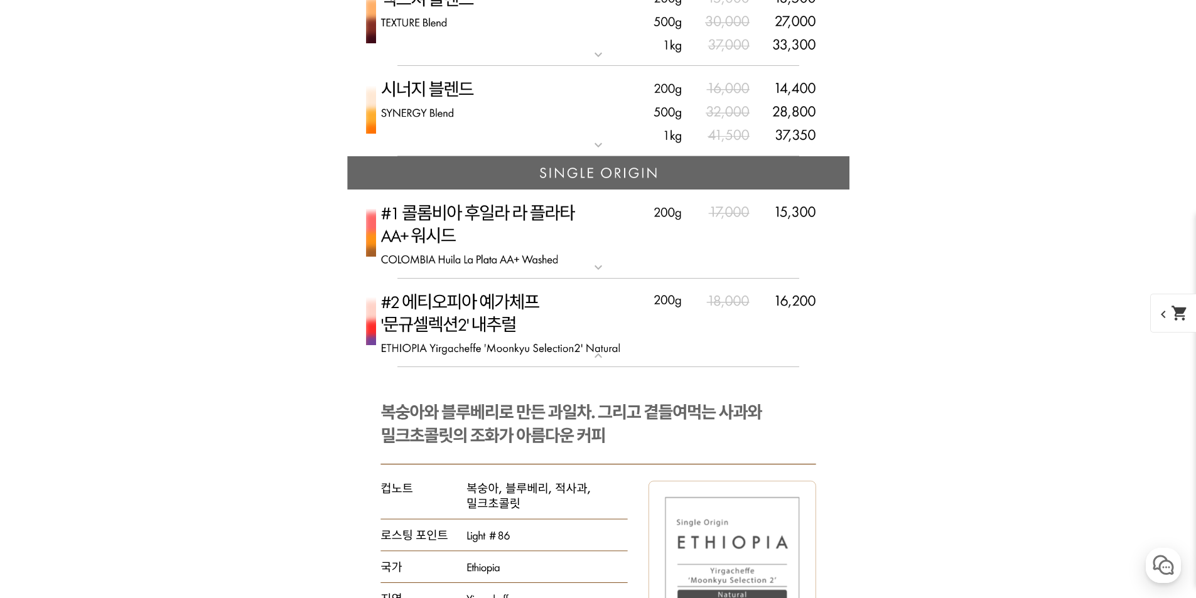
click at [511, 318] on img at bounding box center [598, 323] width 502 height 89
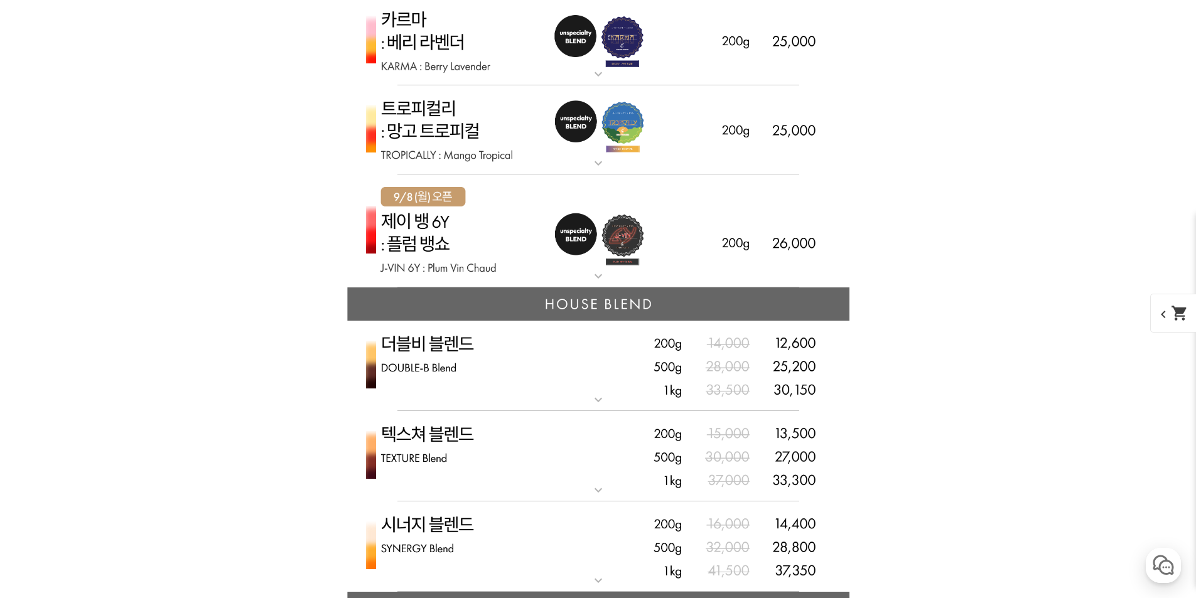
scroll to position [3052, 0]
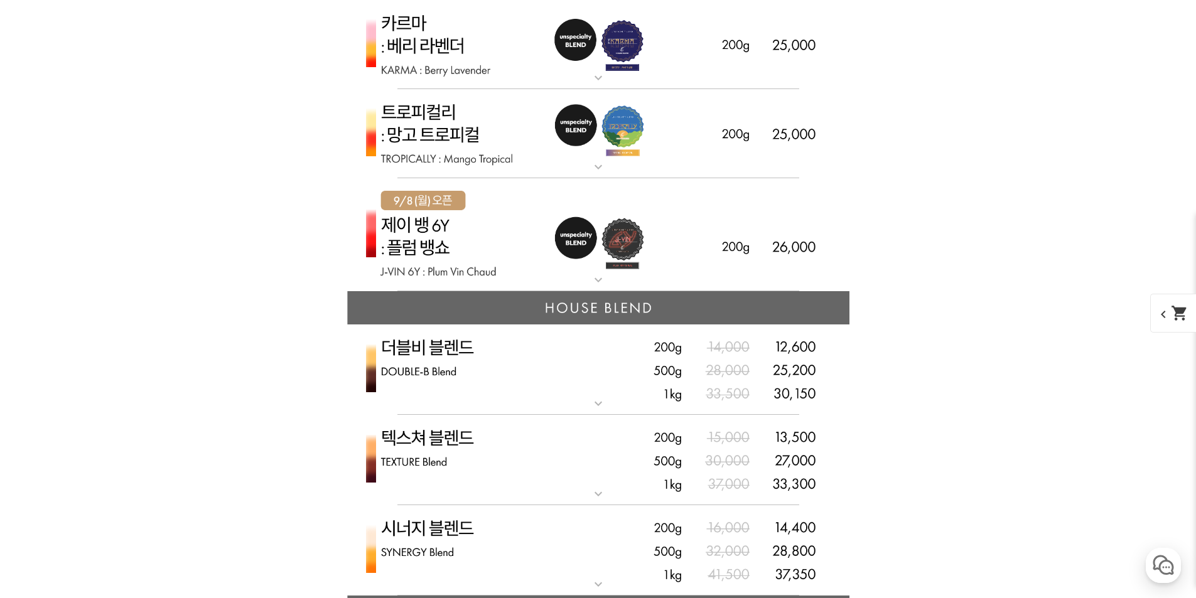
click at [573, 373] on img at bounding box center [598, 370] width 502 height 91
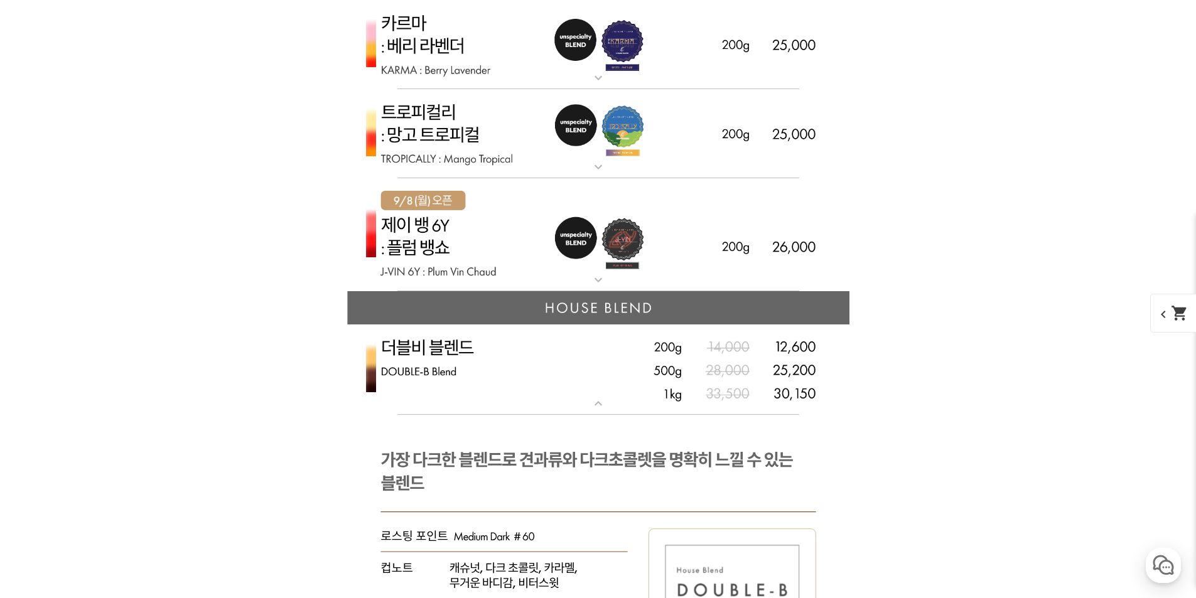
click at [573, 373] on img at bounding box center [598, 370] width 502 height 91
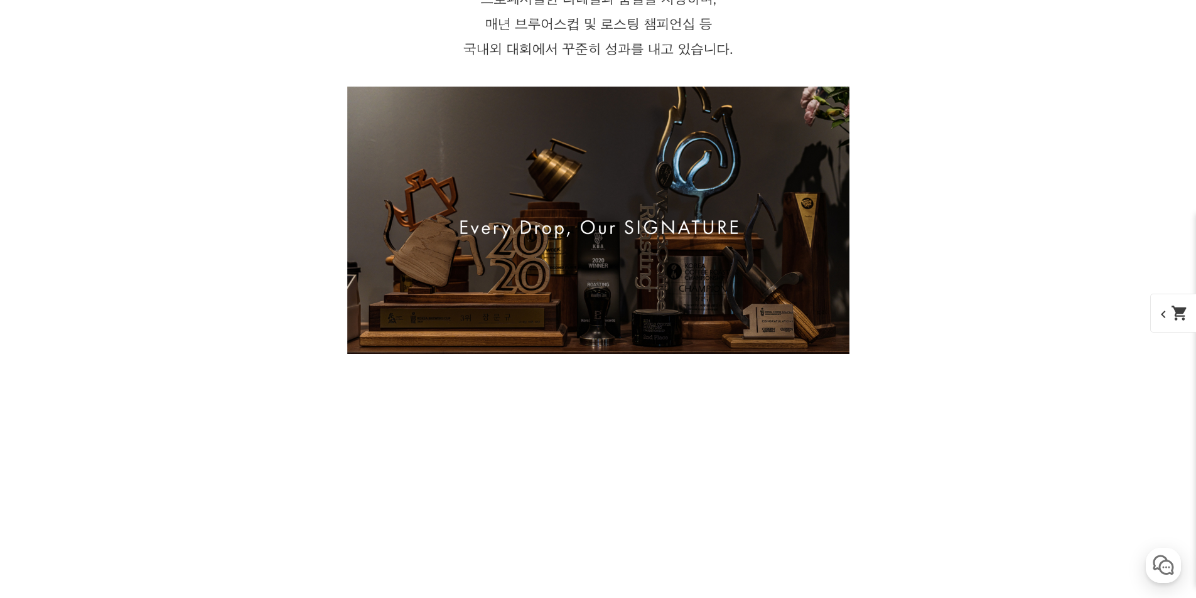
scroll to position [2110, 0]
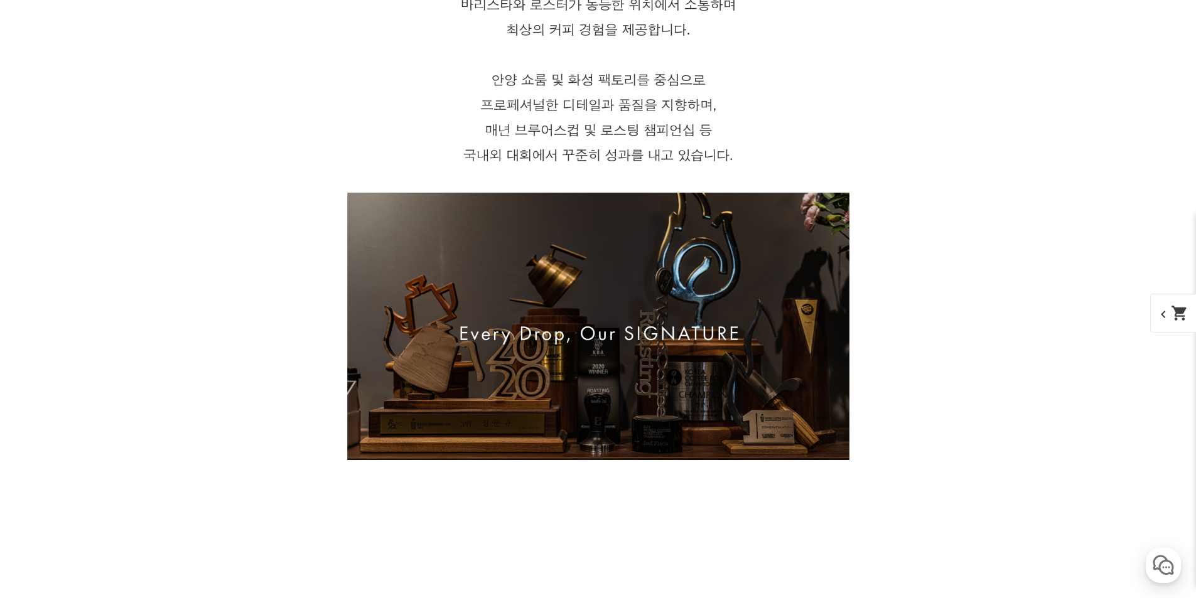
drag, startPoint x: 964, startPoint y: 448, endPoint x: 914, endPoint y: 223, distance: 231.0
